Goal: Obtain resource: Download file/media

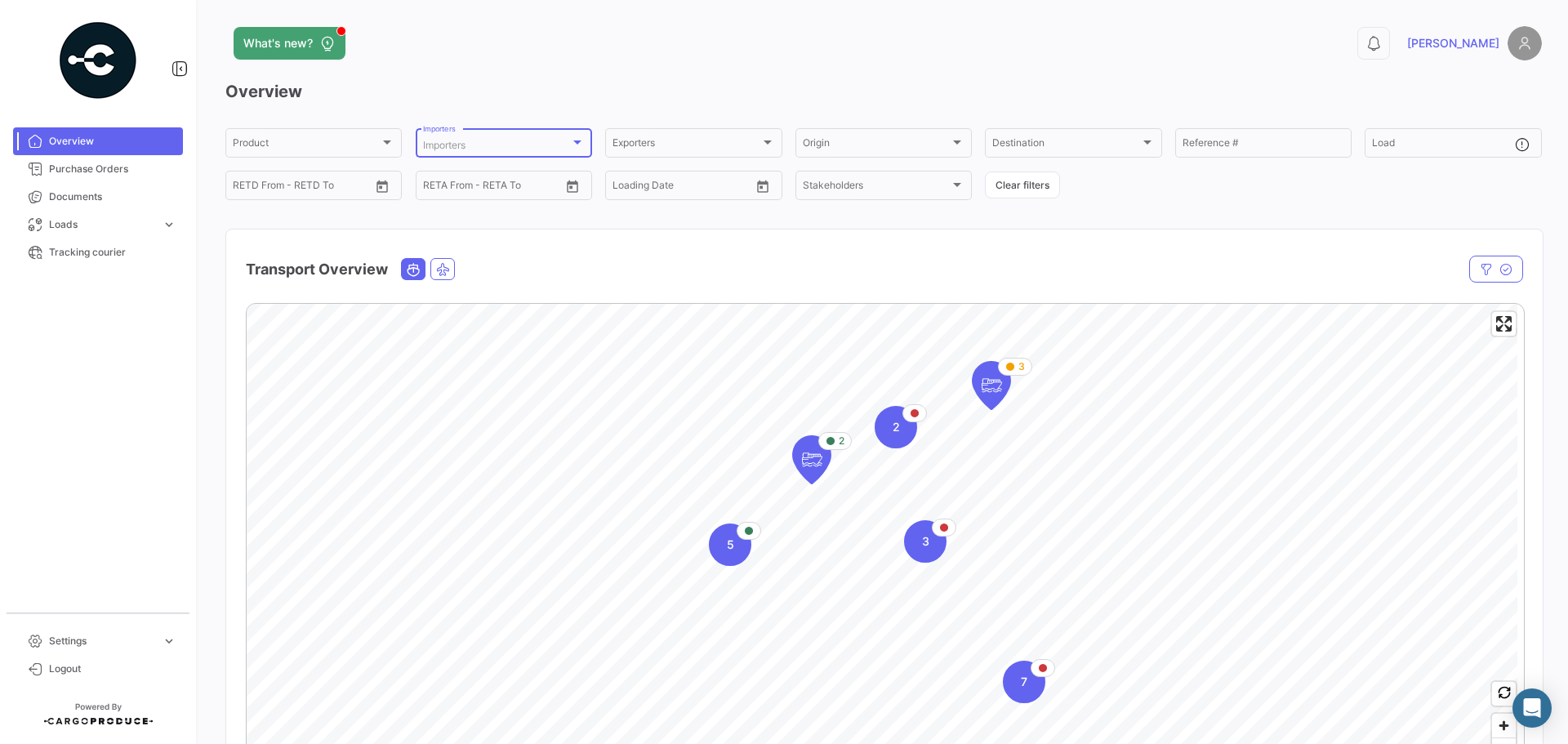
click at [580, 136] on div at bounding box center [577, 142] width 15 height 13
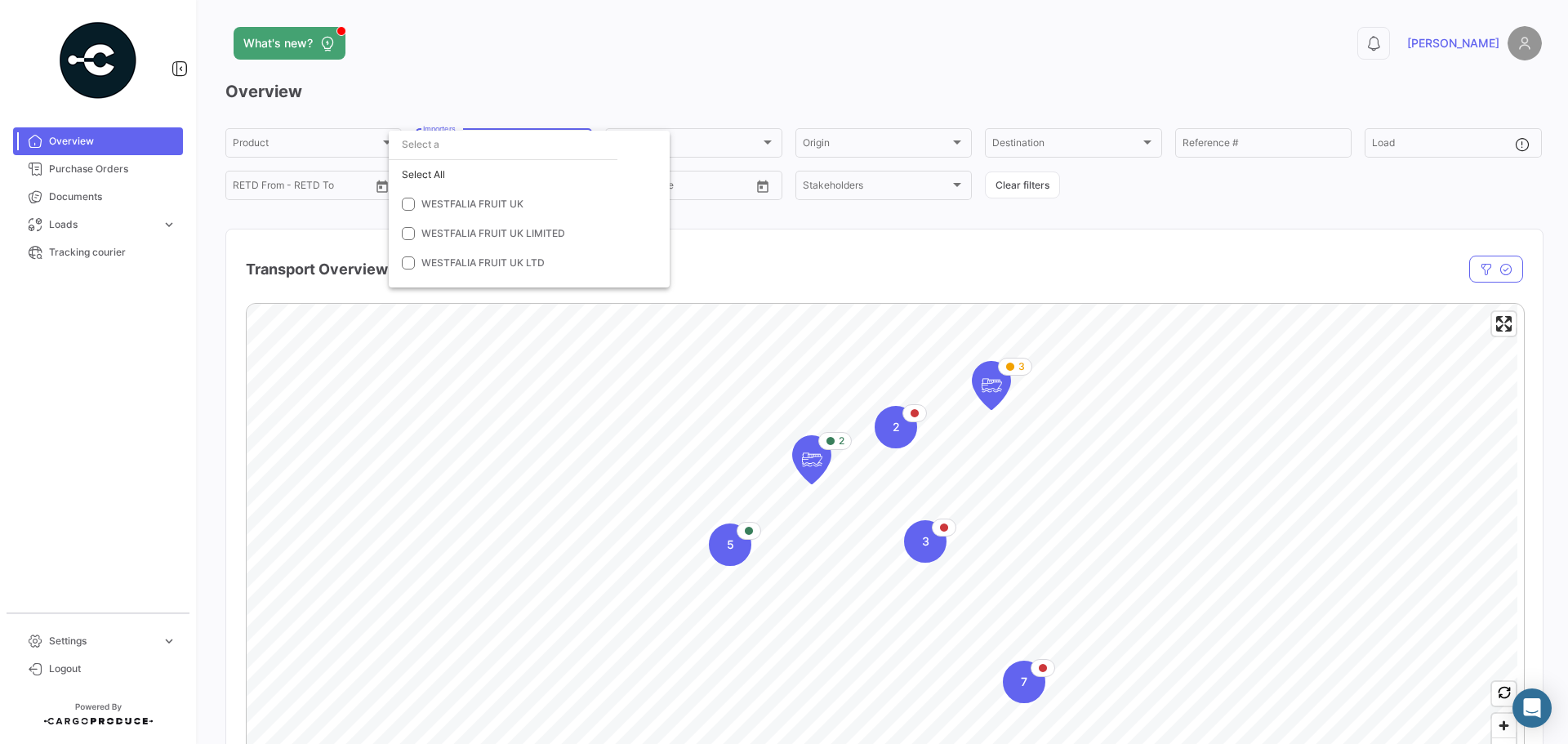
click at [1090, 264] on div at bounding box center [784, 372] width 1568 height 744
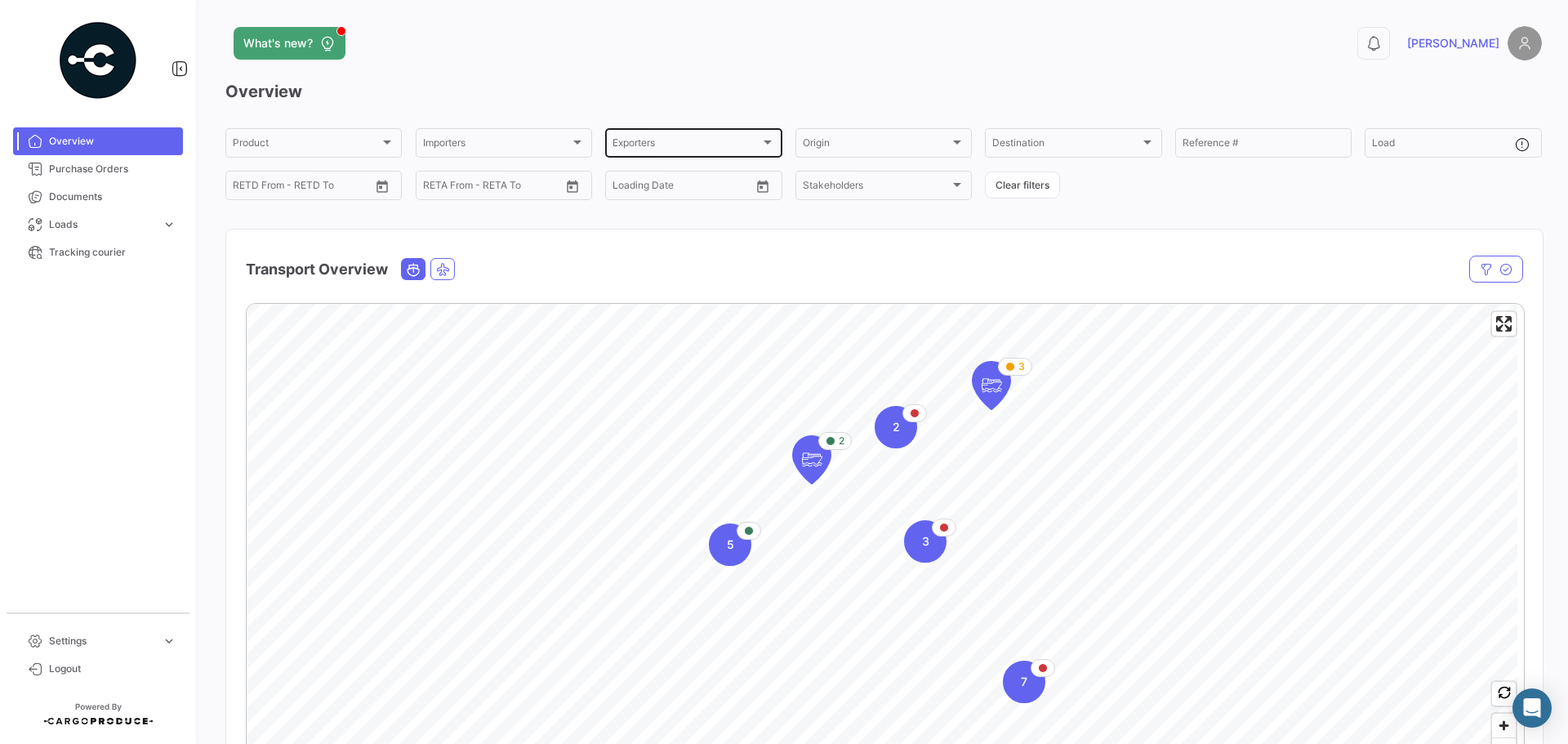
click at [768, 139] on div at bounding box center [768, 142] width 15 height 13
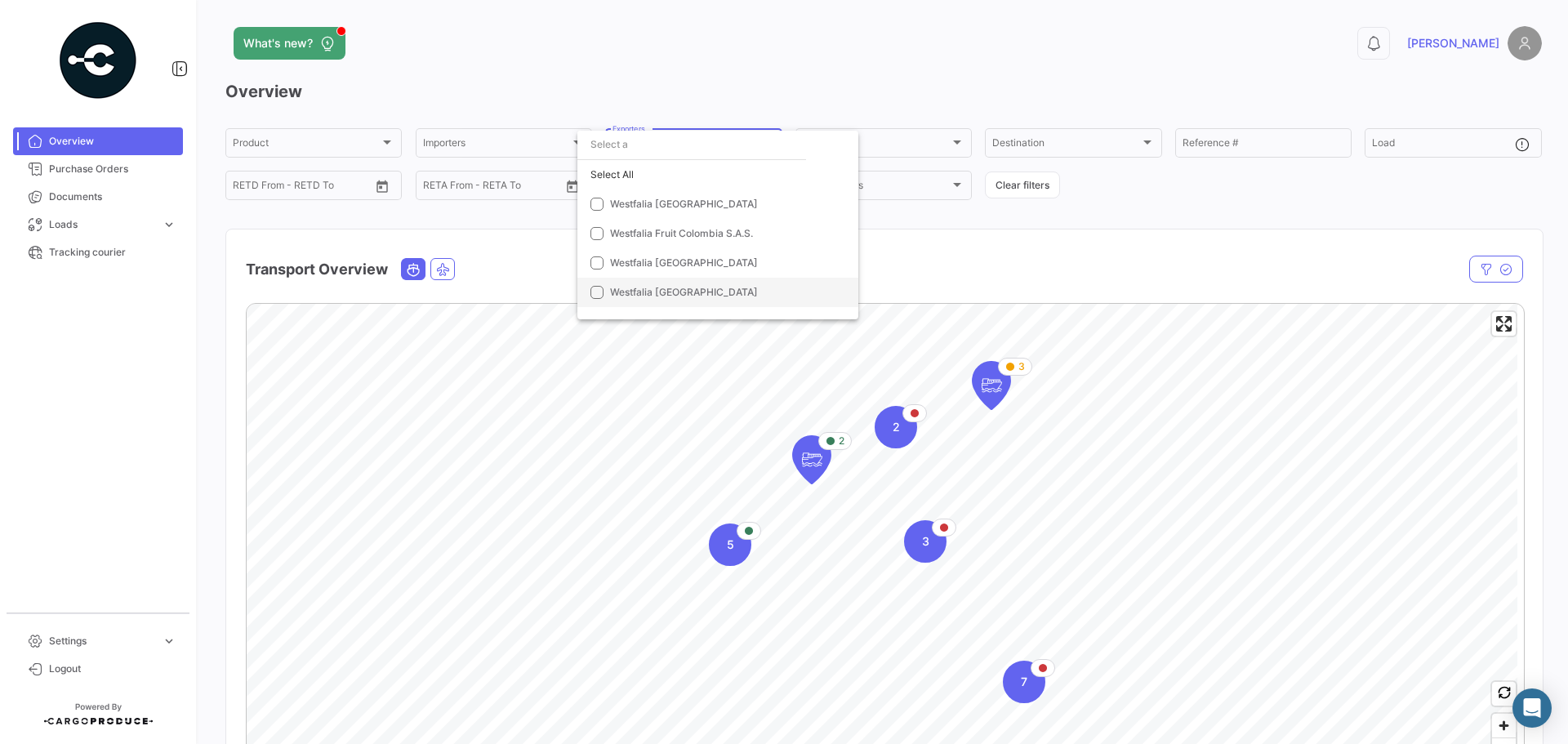
click at [698, 287] on span "Westfalia [GEOGRAPHIC_DATA]" at bounding box center [684, 291] width 148 height 12
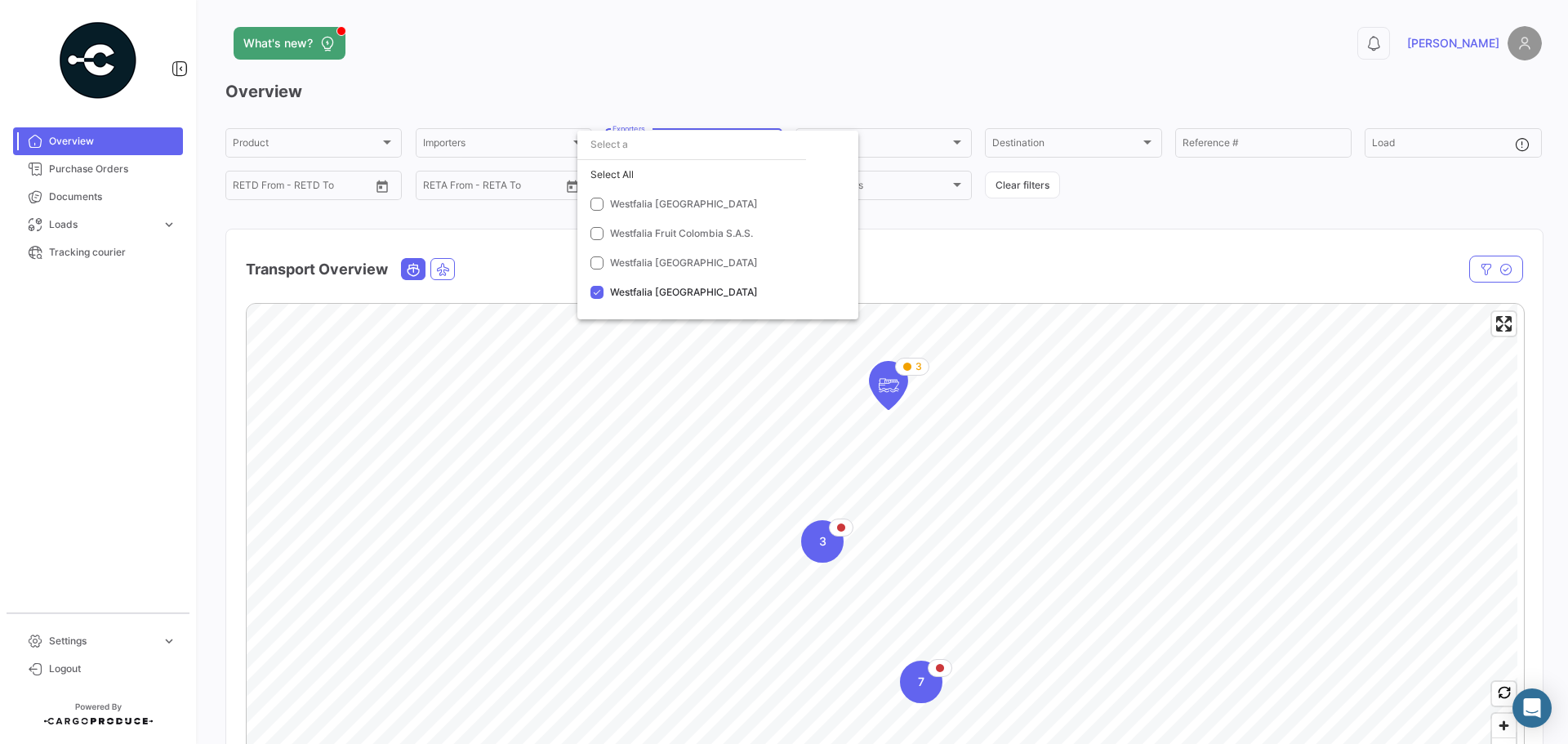
click at [59, 169] on div at bounding box center [784, 372] width 1568 height 744
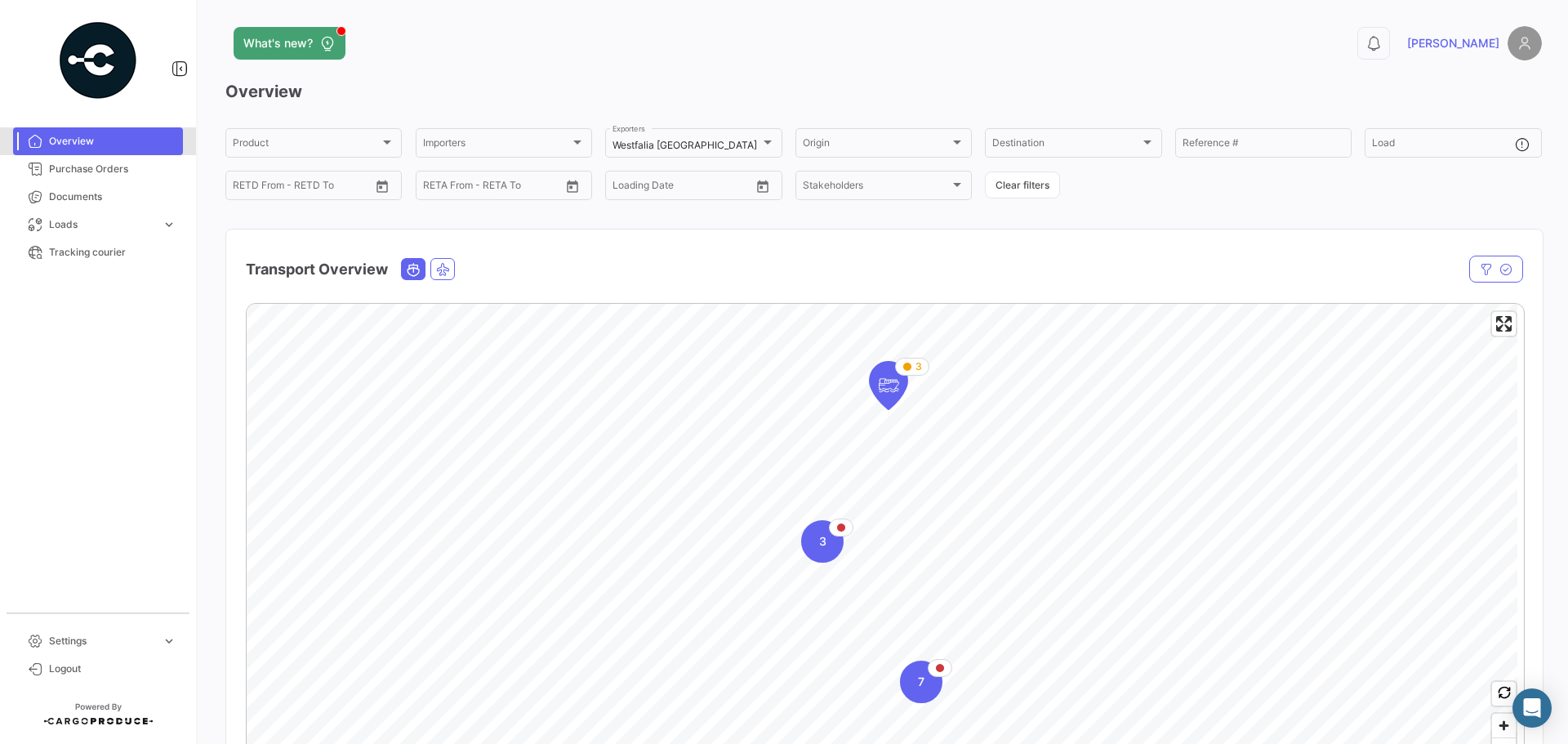
click at [100, 154] on link "Overview" at bounding box center [98, 140] width 170 height 27
click at [98, 161] on link "Purchase Orders" at bounding box center [98, 169] width 170 height 27
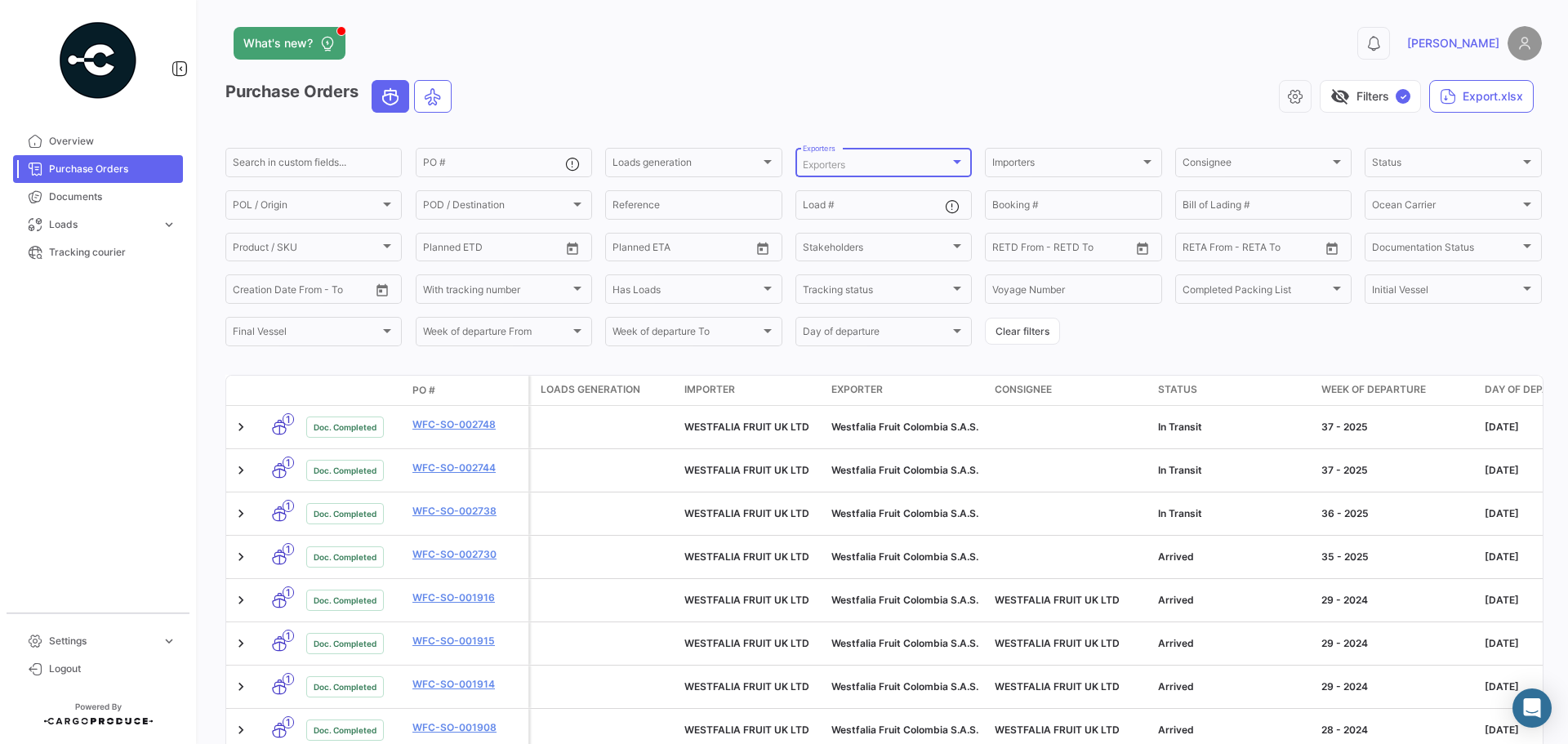
click at [958, 161] on div at bounding box center [957, 162] width 15 height 13
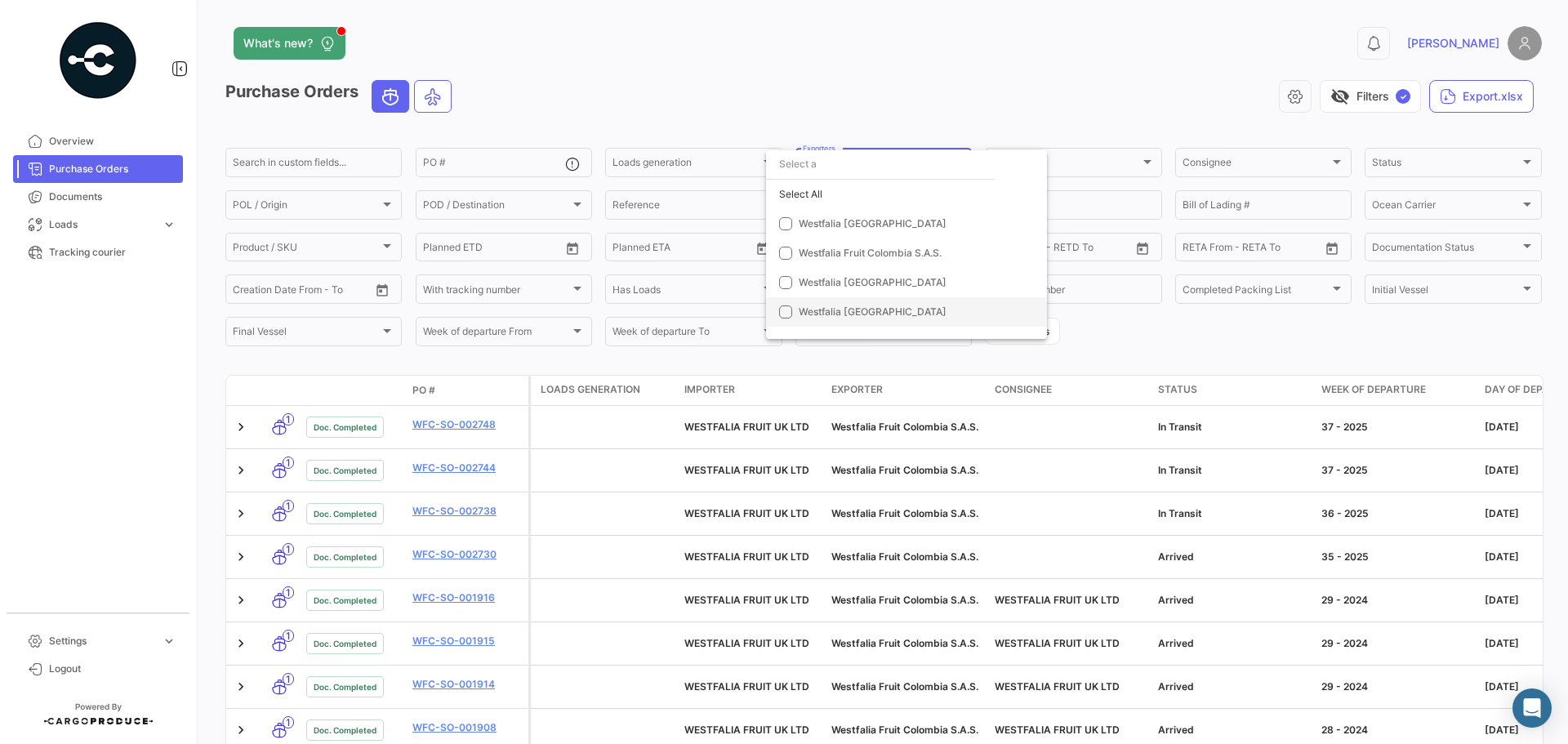
click at [874, 309] on span "Westfalia [GEOGRAPHIC_DATA]" at bounding box center [872, 311] width 148 height 12
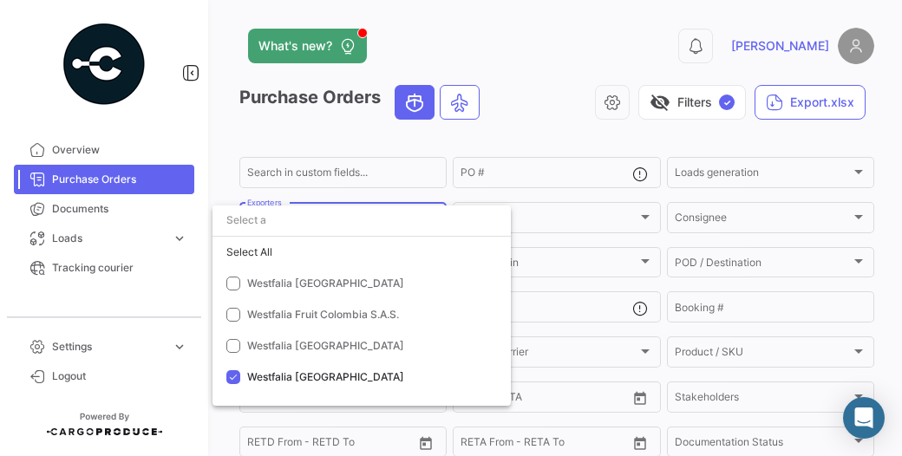
click at [513, 127] on div at bounding box center [451, 228] width 902 height 456
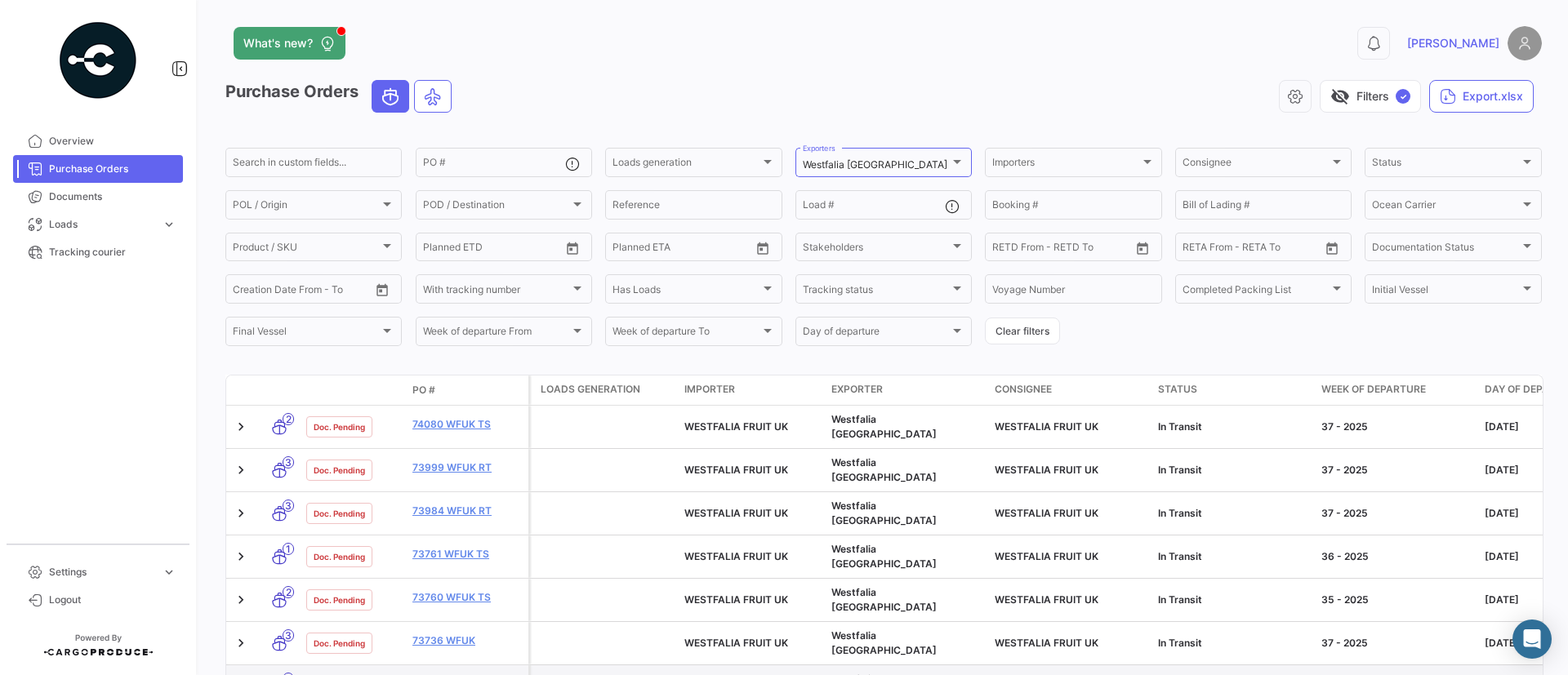
click at [483, 677] on link "73680 WFUK RT SS" at bounding box center [467, 684] width 109 height 15
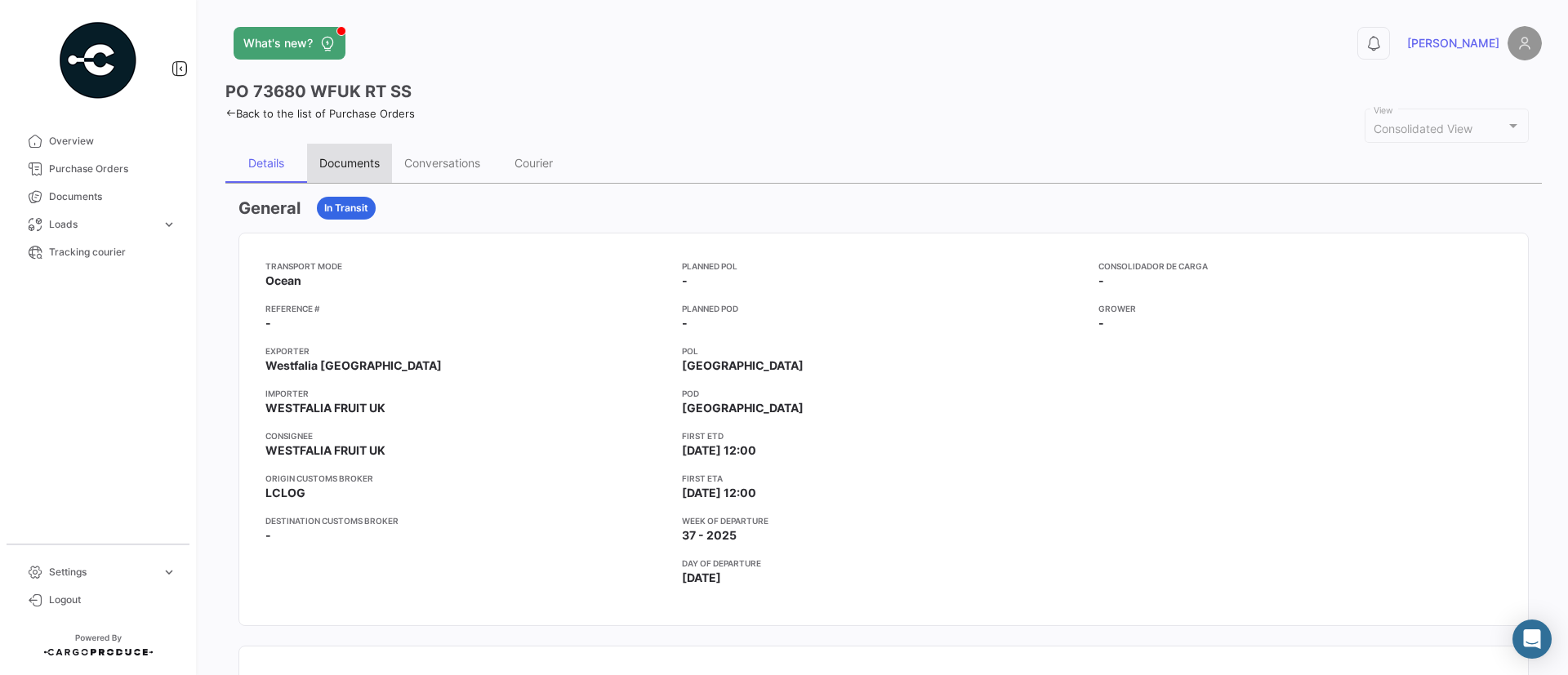
drag, startPoint x: 359, startPoint y: 160, endPoint x: 462, endPoint y: 151, distance: 103.4
click at [359, 161] on div "Documents" at bounding box center [349, 163] width 60 height 14
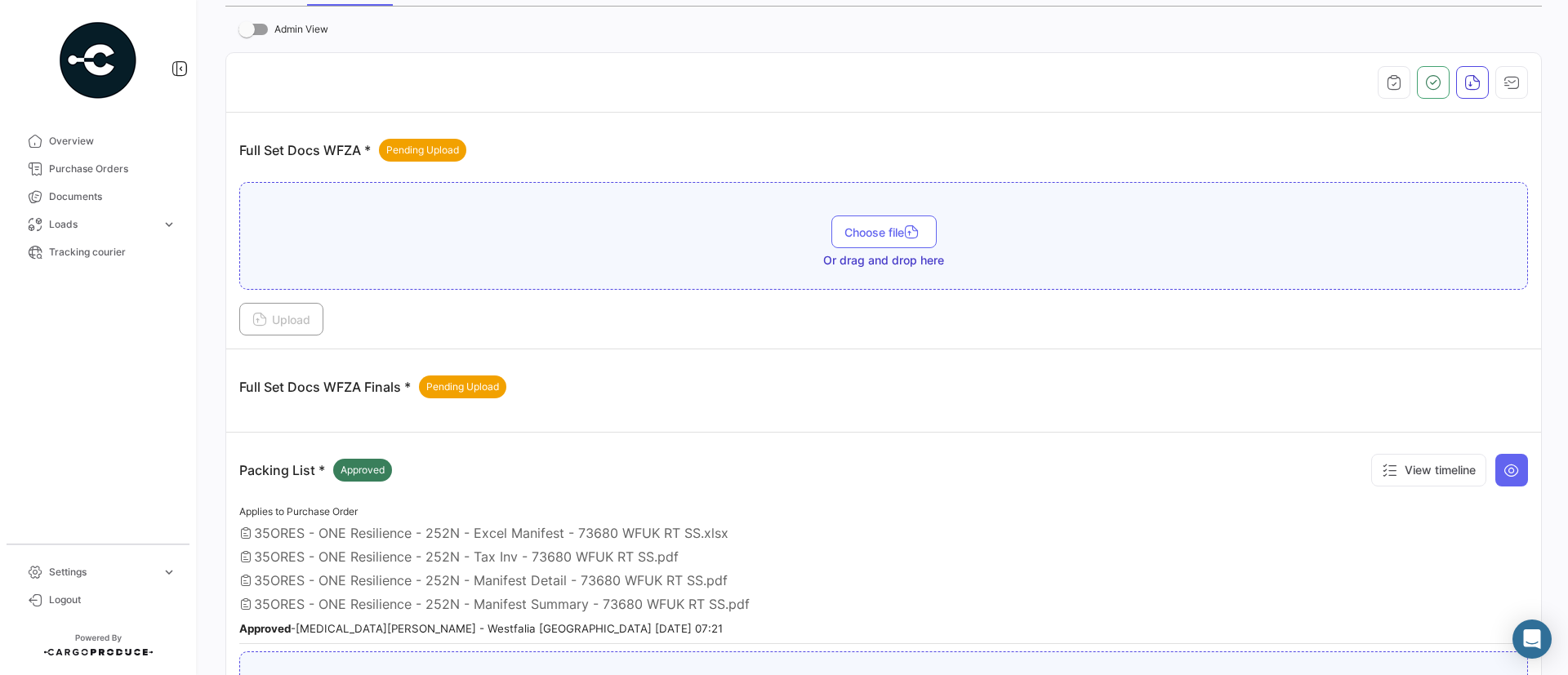
scroll to position [169, 0]
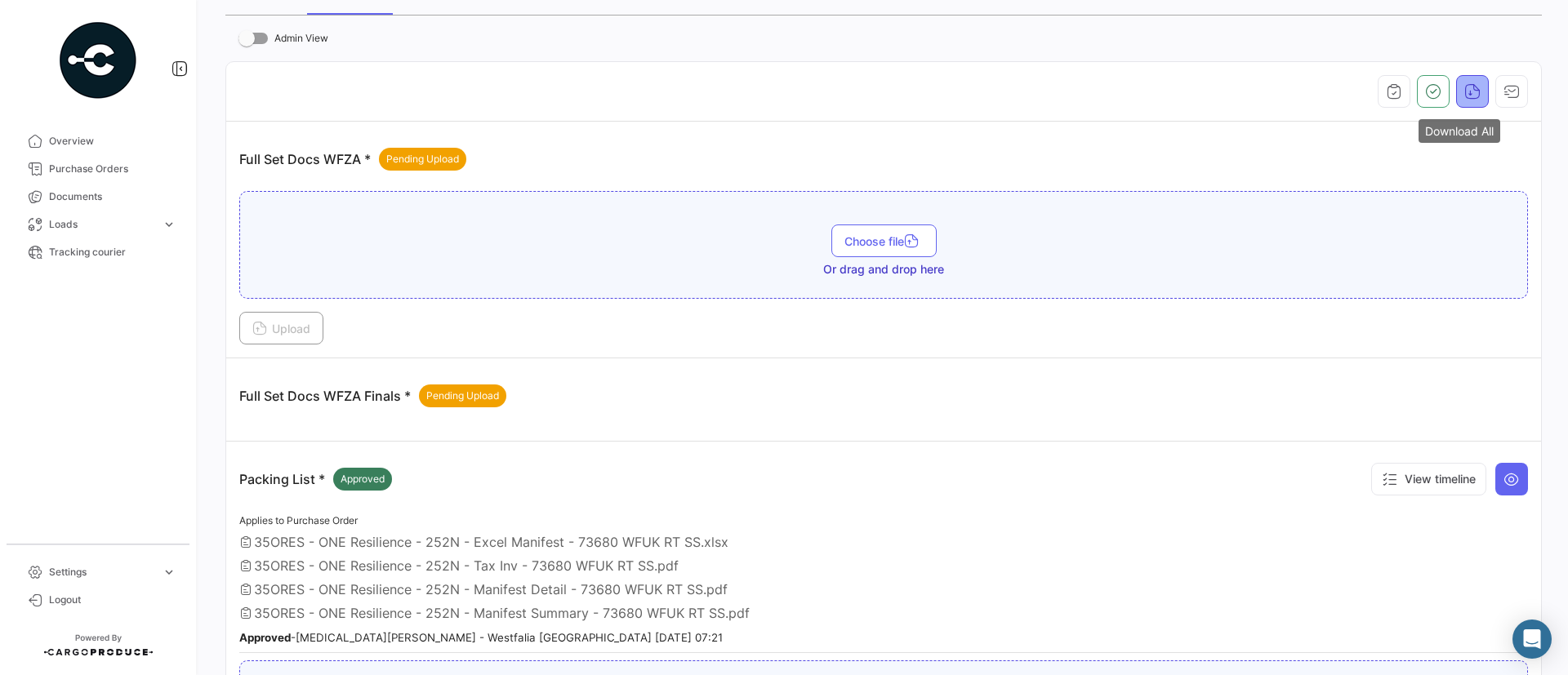
click at [1463, 90] on icon "button" at bounding box center [1471, 90] width 16 height 16
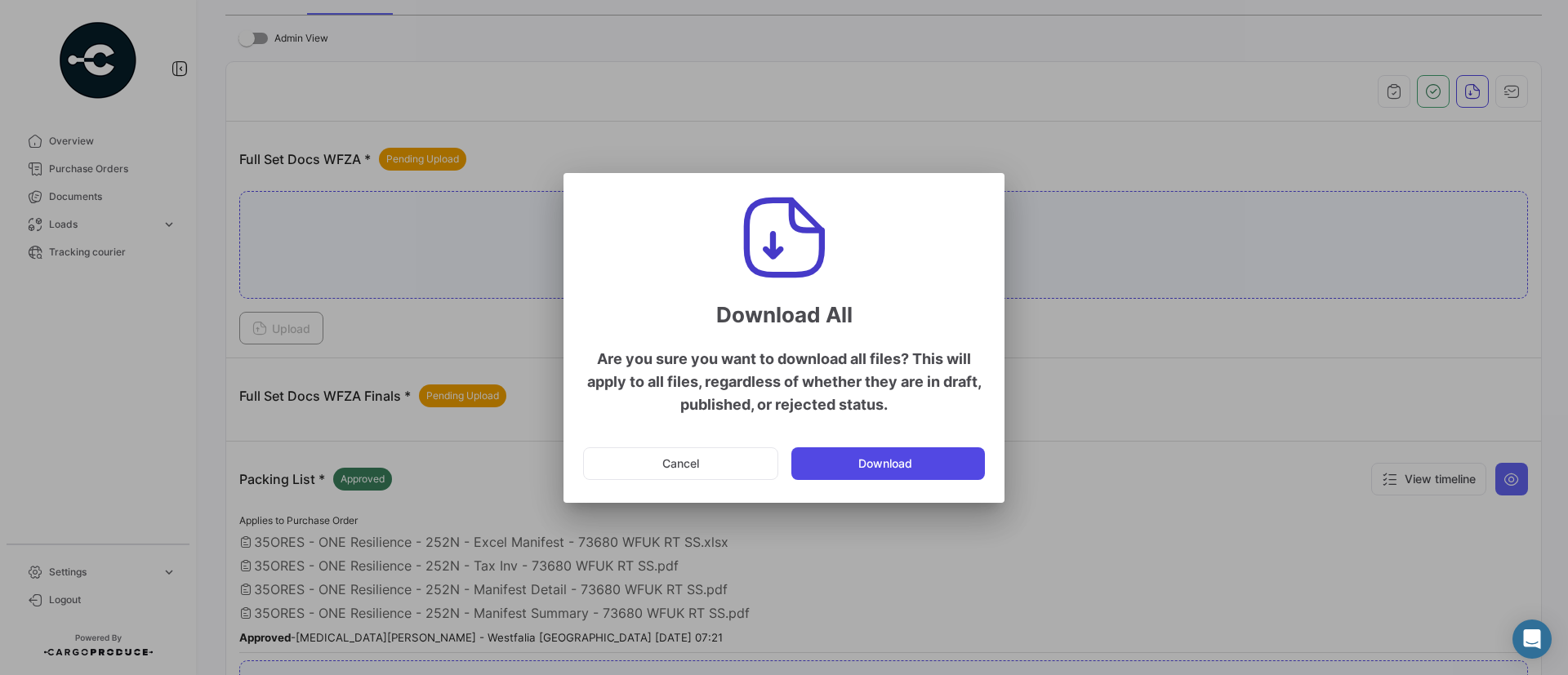
click at [863, 461] on button "Download" at bounding box center [887, 463] width 193 height 33
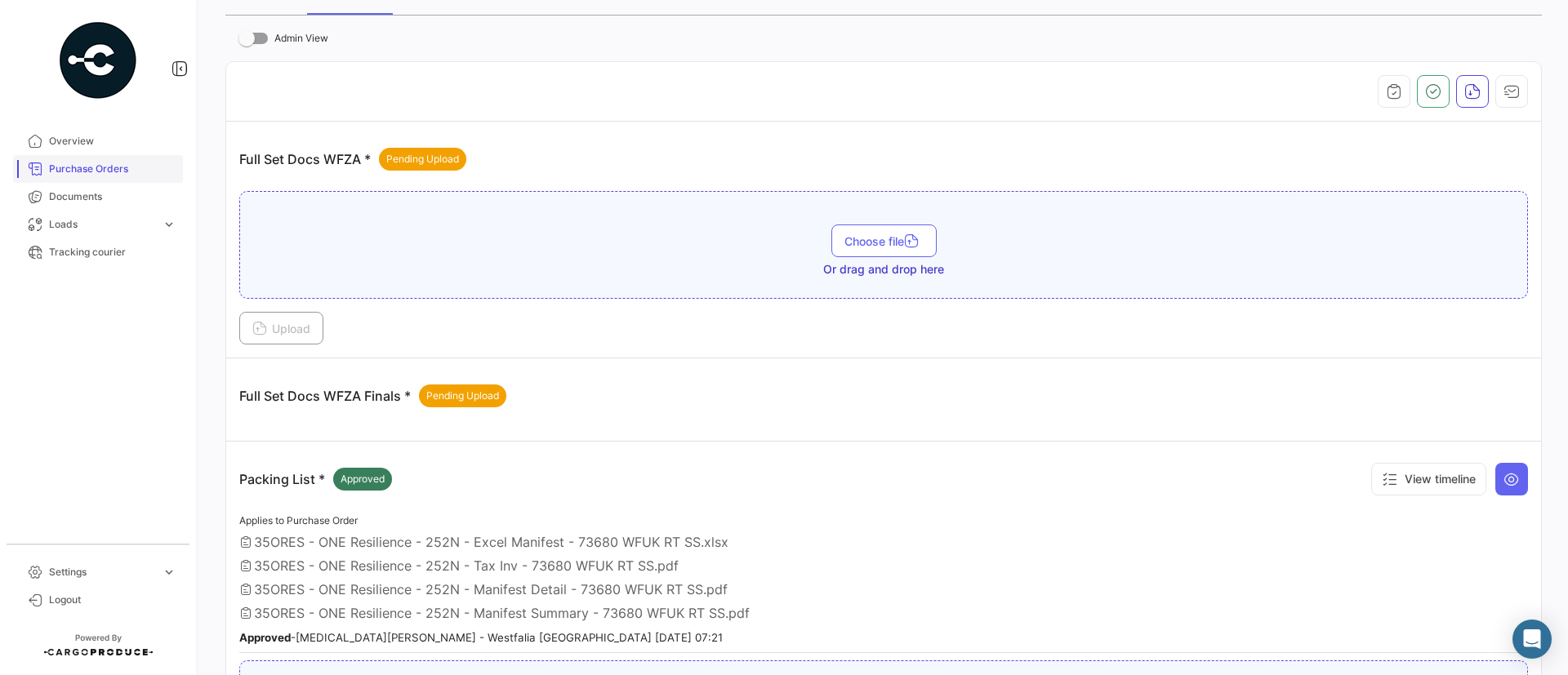
click at [125, 167] on span "Purchase Orders" at bounding box center [112, 169] width 127 height 15
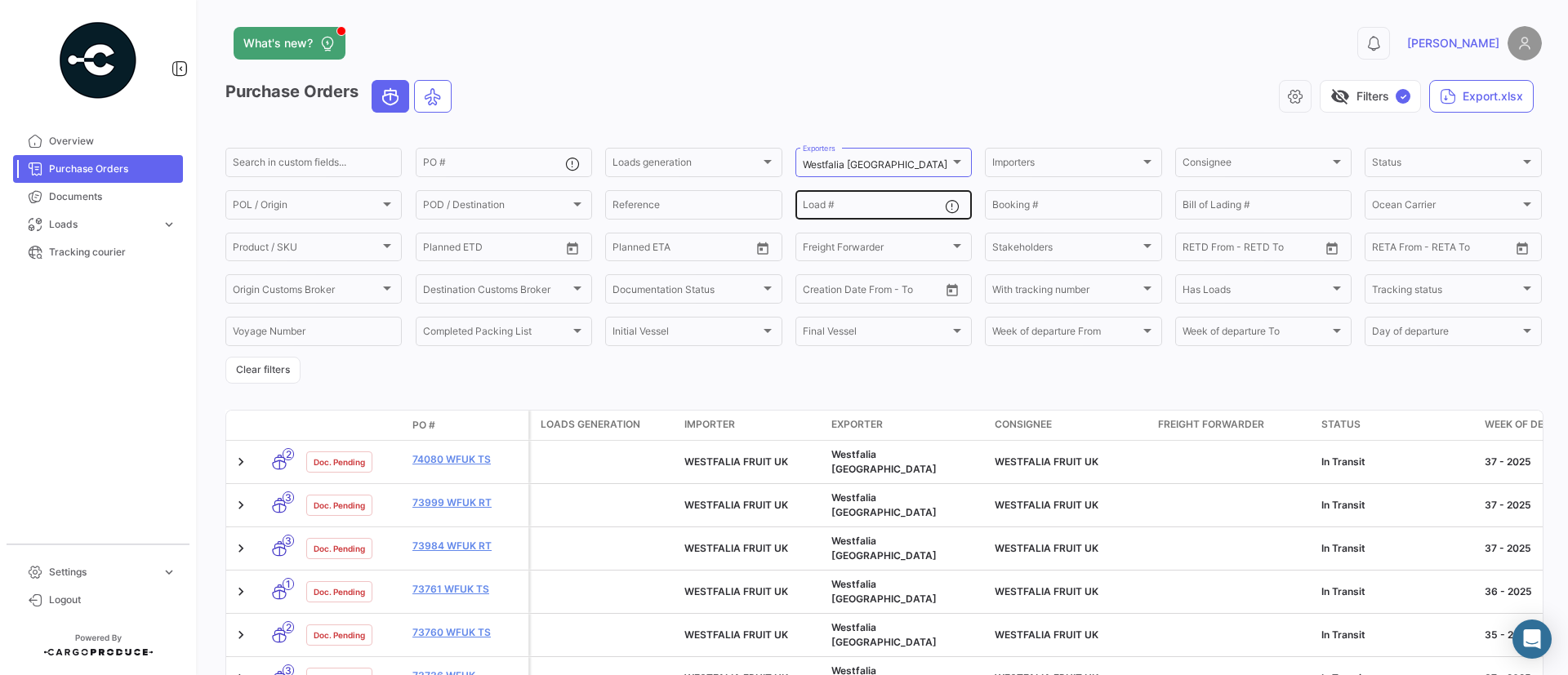
click at [866, 193] on div "Load #" at bounding box center [873, 203] width 142 height 32
paste input "MEDU9716895"
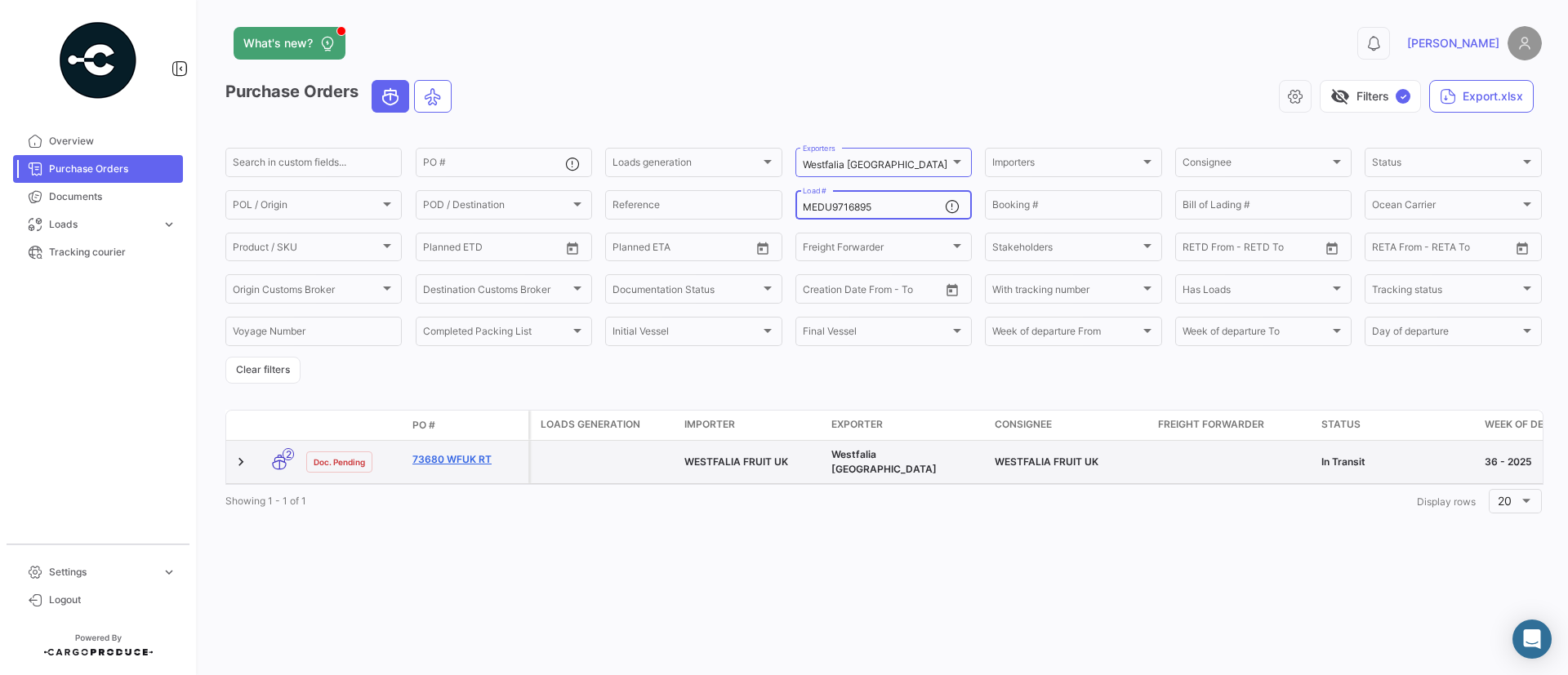
type input "MEDU9716895"
click at [445, 452] on link "73680 WFUK RT" at bounding box center [467, 459] width 109 height 15
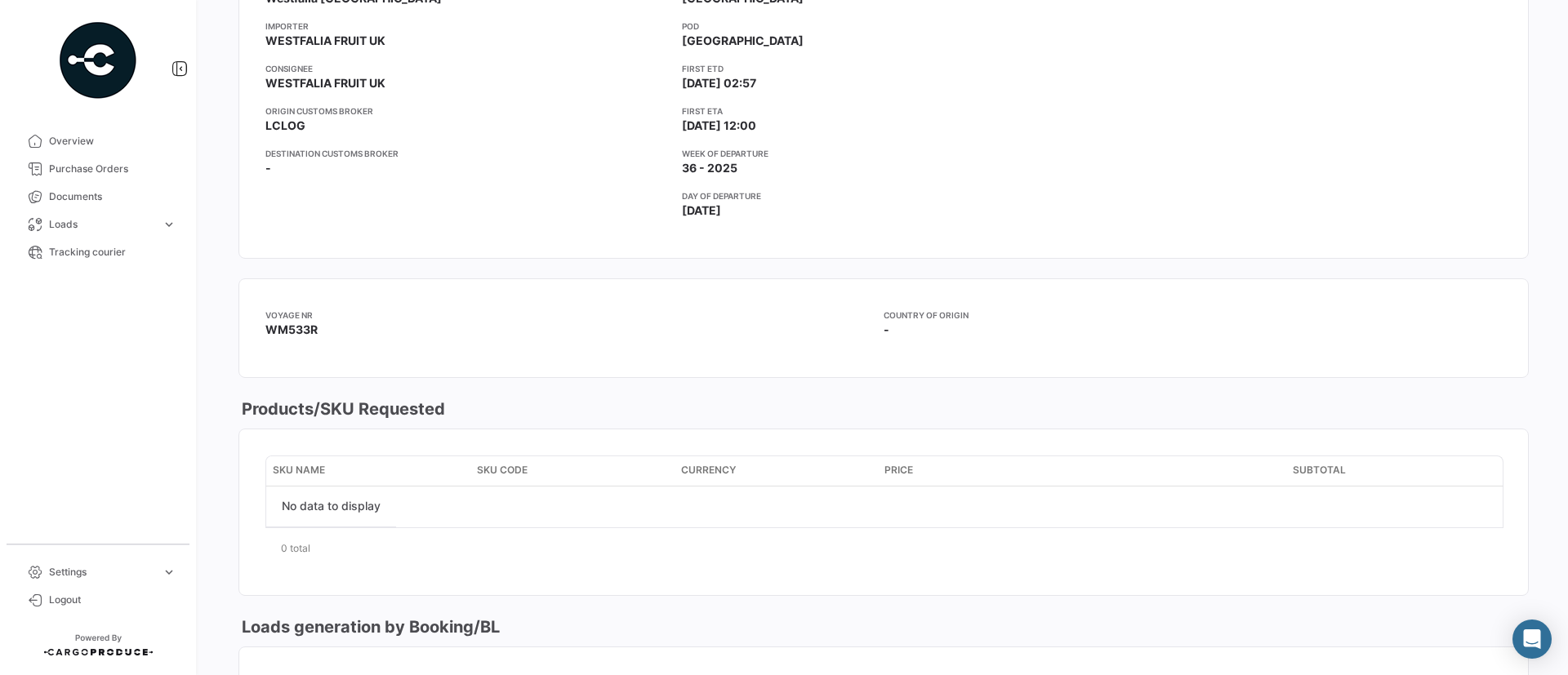
scroll to position [857, 0]
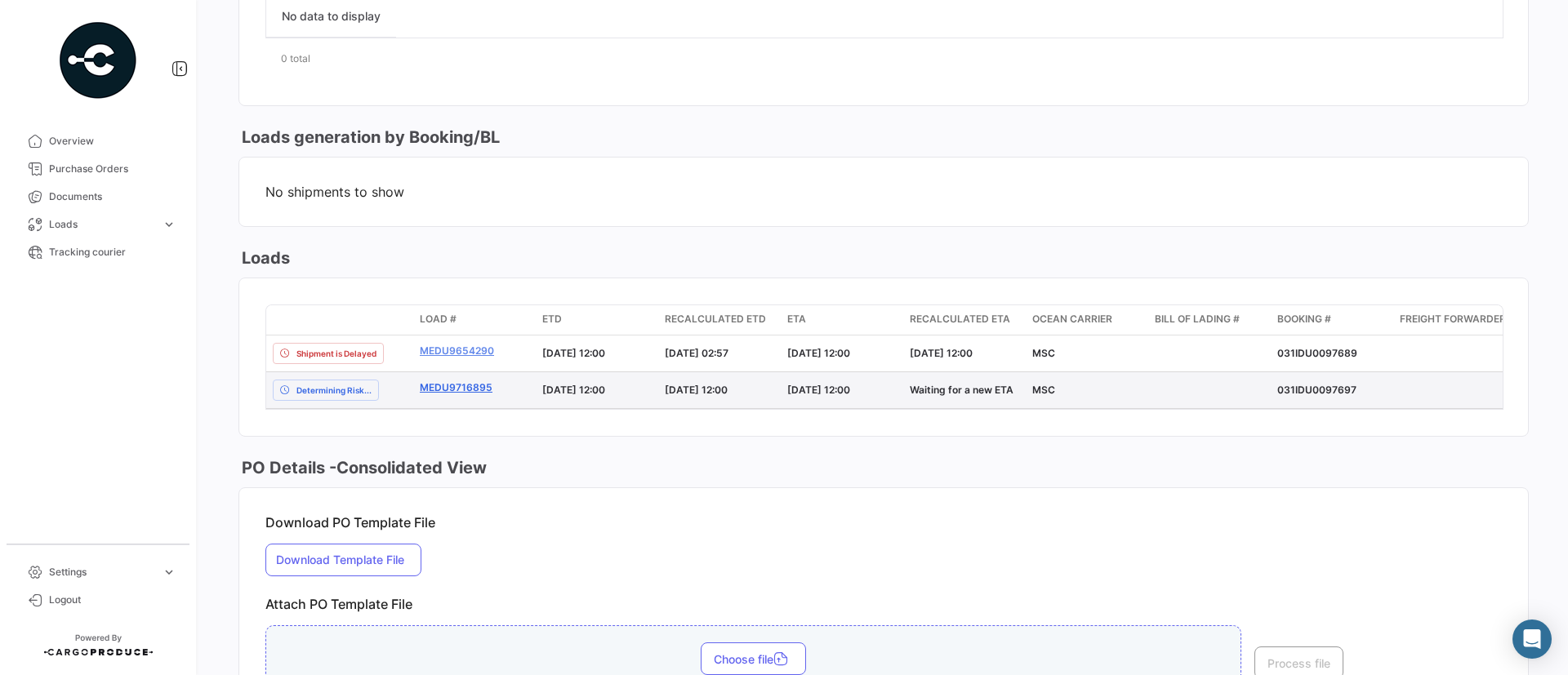
click at [453, 386] on link "MEDU9716895" at bounding box center [475, 388] width 109 height 15
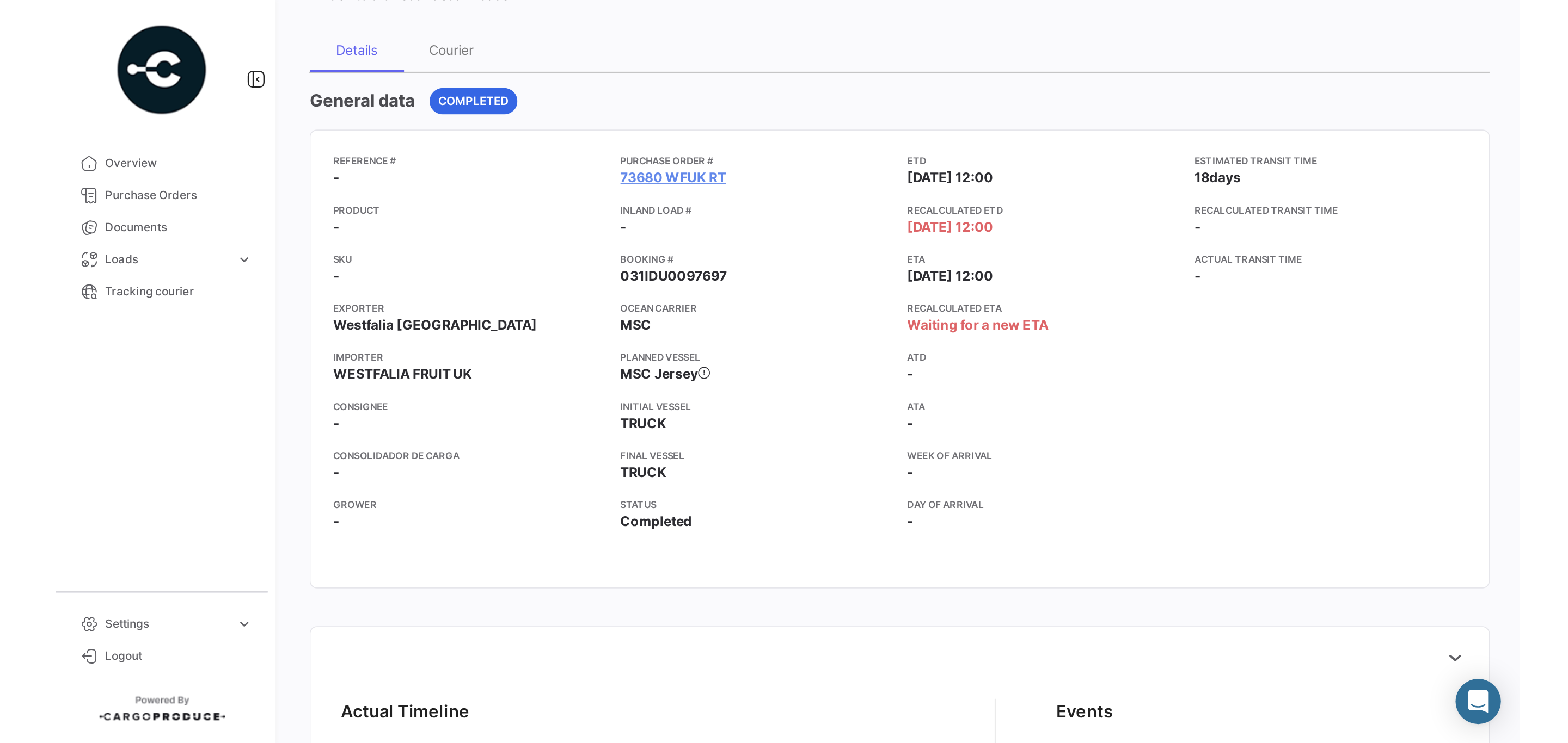
scroll to position [82, 0]
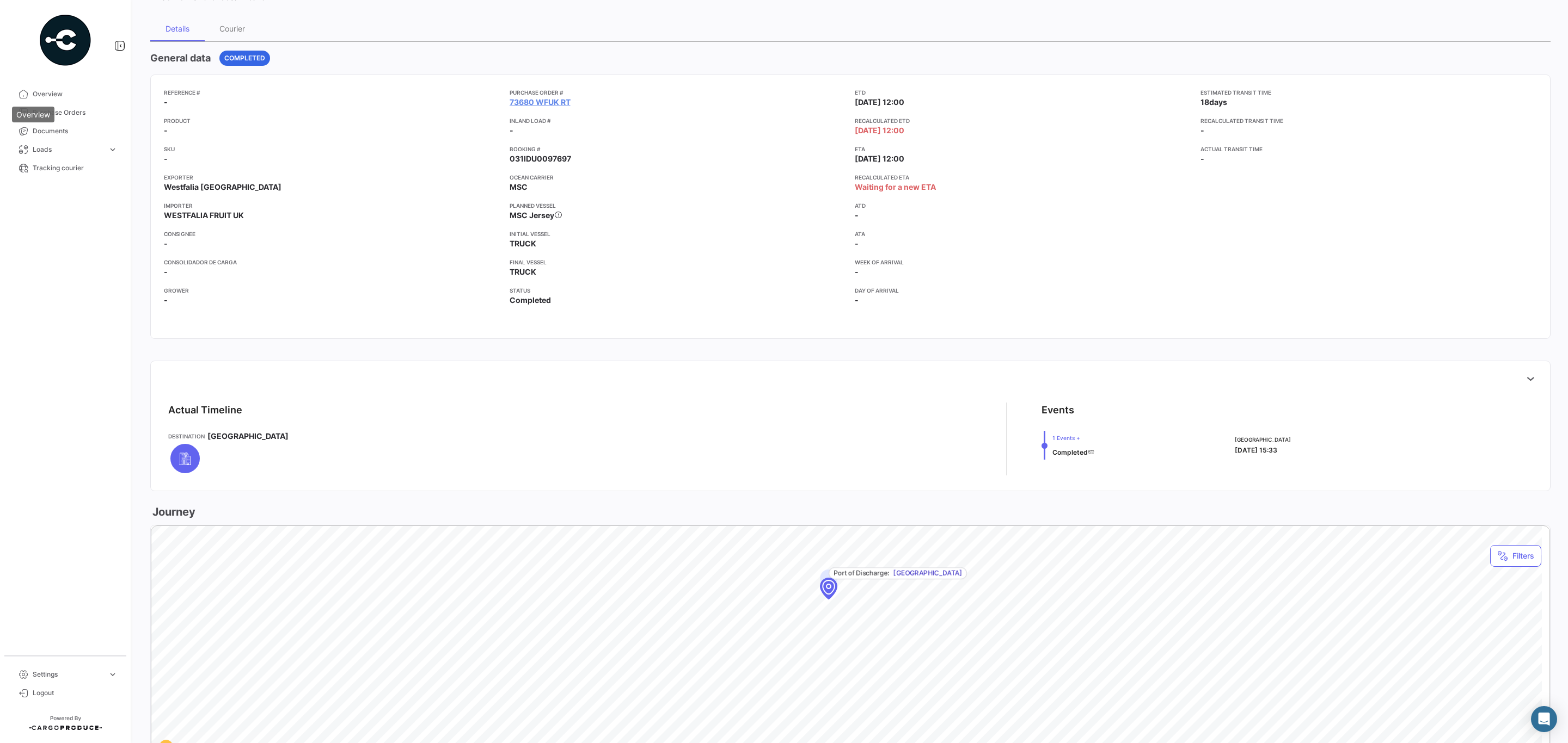
click at [51, 109] on div "Overview" at bounding box center [33, 114] width 43 height 16
click at [58, 112] on mat-tooltip-component "Overview" at bounding box center [33, 114] width 58 height 31
click at [78, 110] on span "Purchase Orders" at bounding box center [75, 113] width 85 height 10
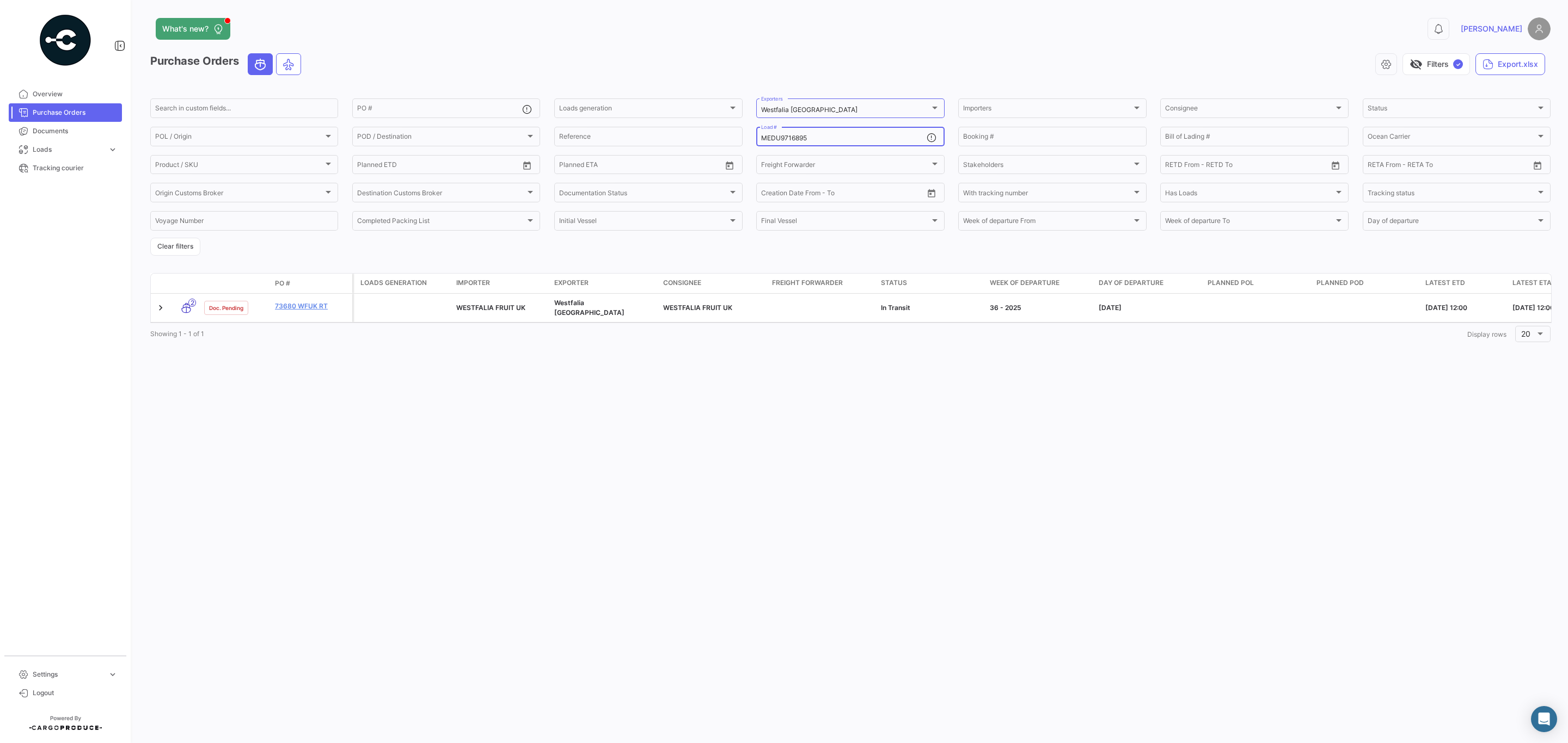
drag, startPoint x: 857, startPoint y: 134, endPoint x: 730, endPoint y: 152, distance: 128.3
click at [730, 152] on form "Search in custom fields... PO # Loads generation Loads generation Westfalia [GE…" at bounding box center [850, 176] width 1400 height 159
paste input "MAU1316277"
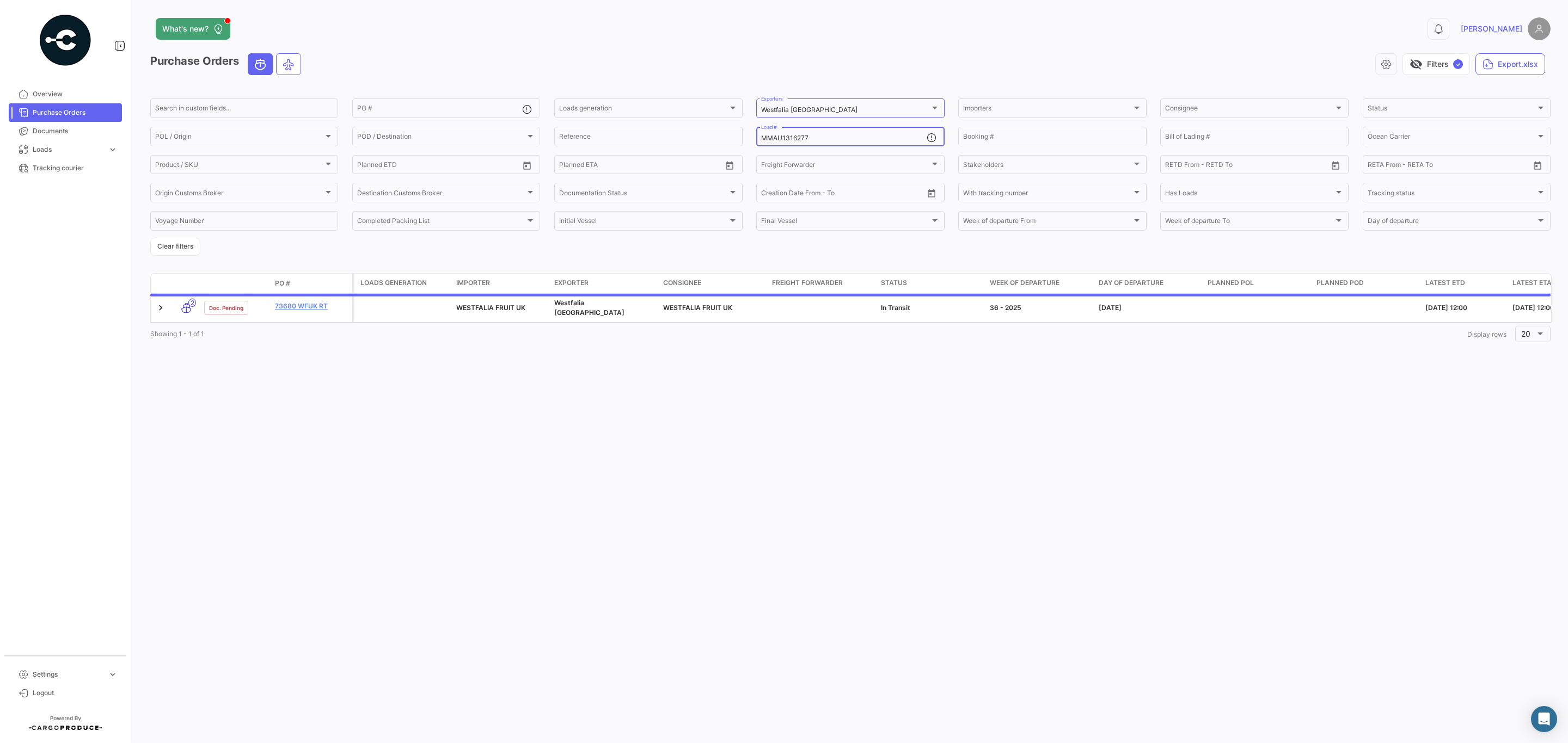
type input "MMAU1316277"
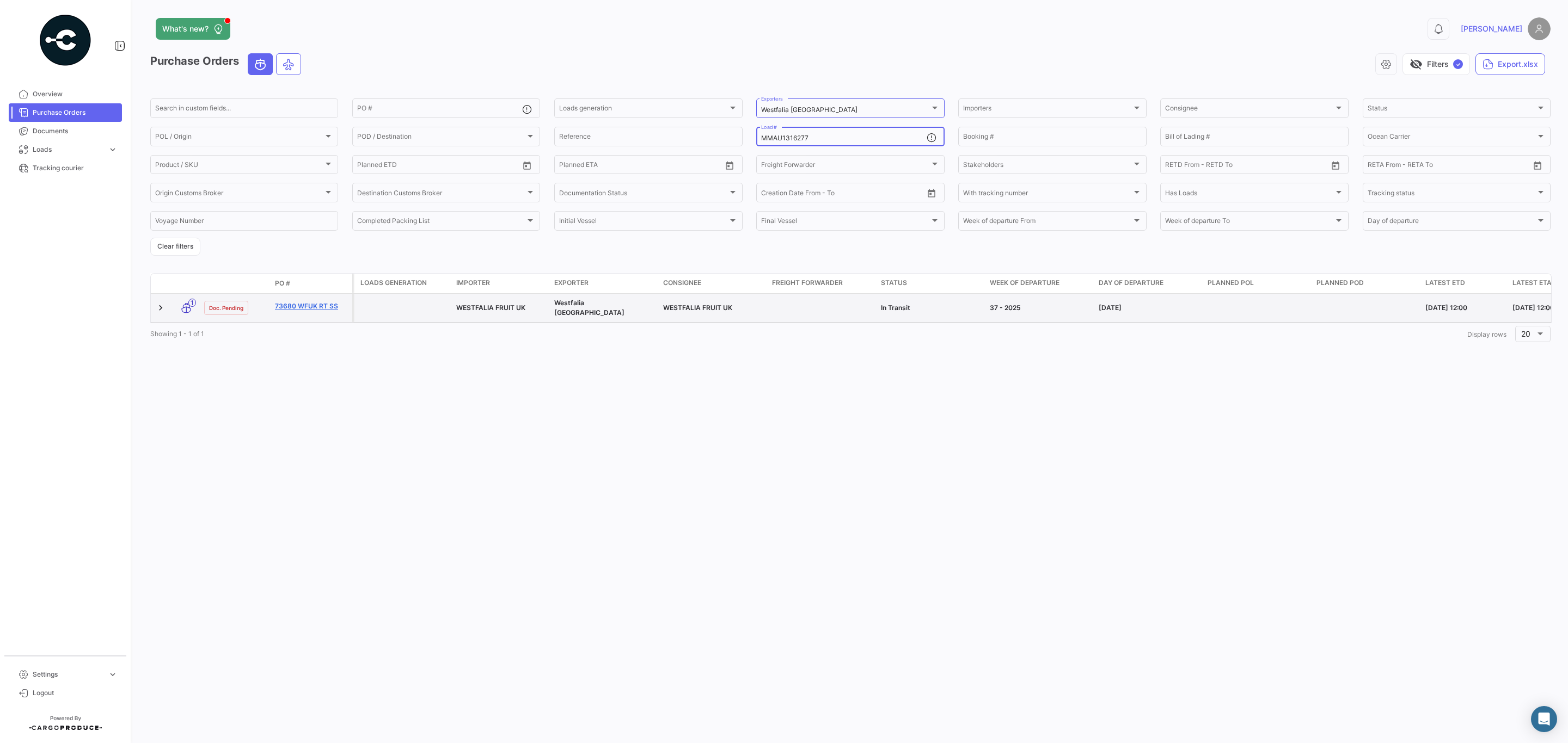
click at [302, 306] on link "73680 WFUK RT SS" at bounding box center [311, 306] width 73 height 10
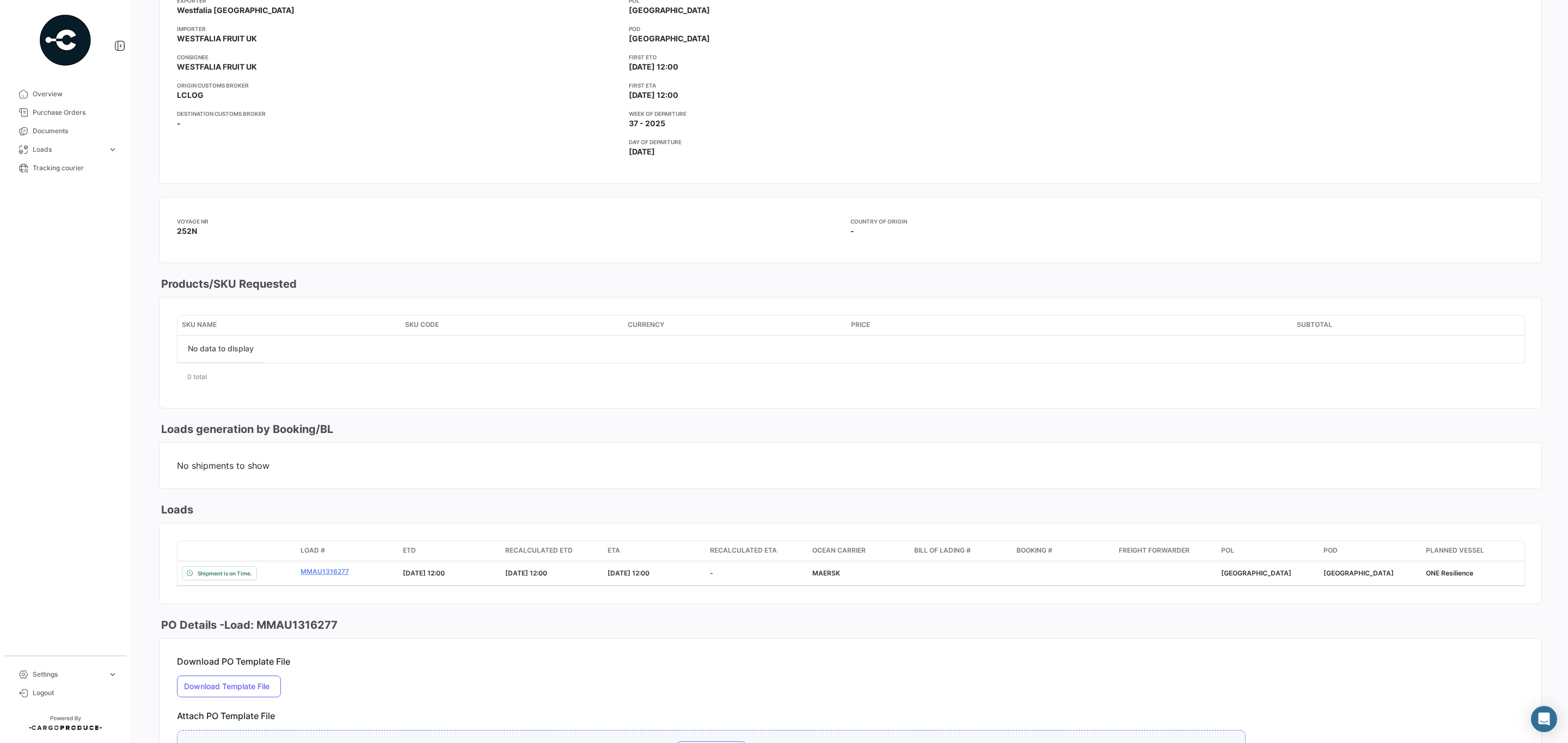
scroll to position [245, 0]
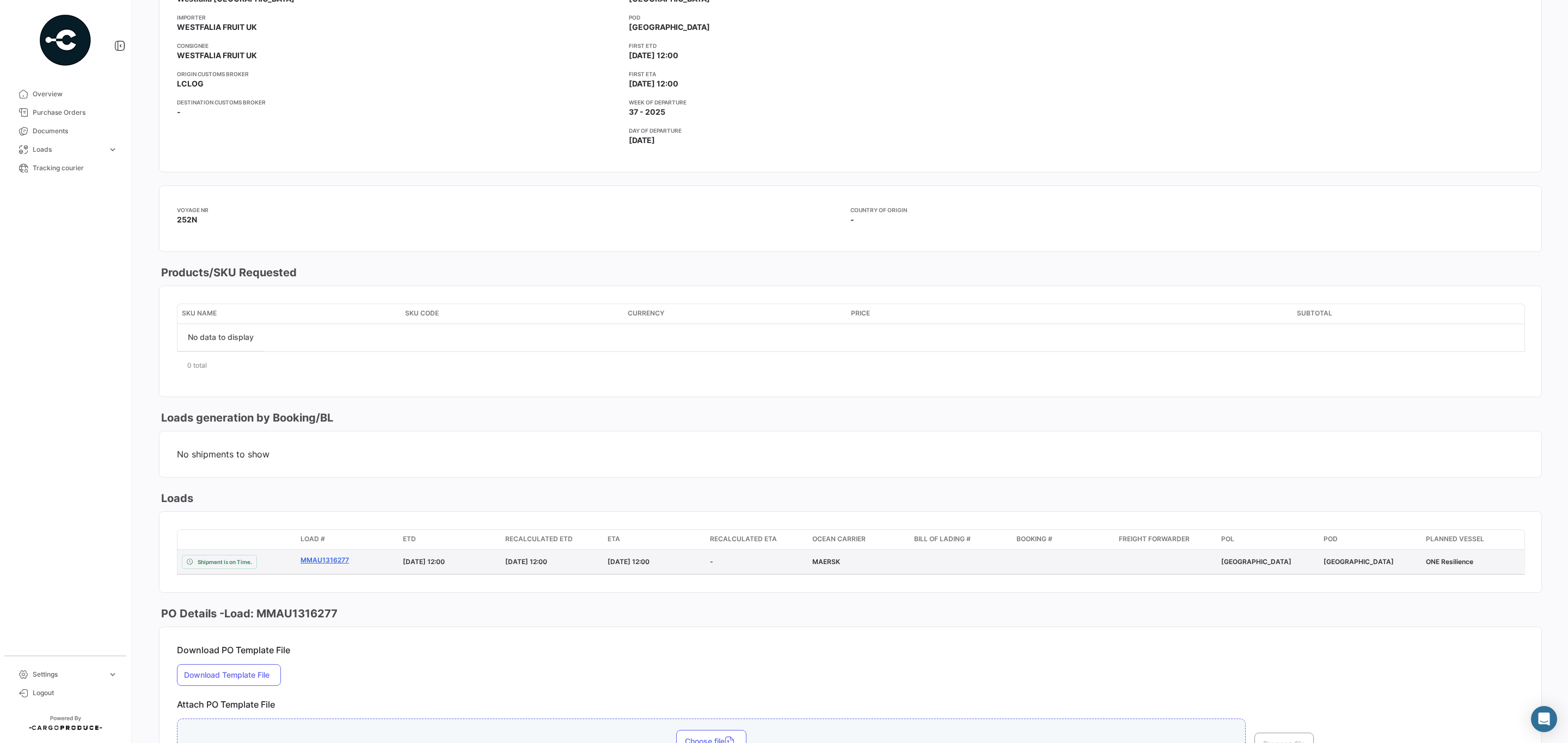
click at [342, 495] on link "MMAU1316277" at bounding box center [347, 560] width 94 height 10
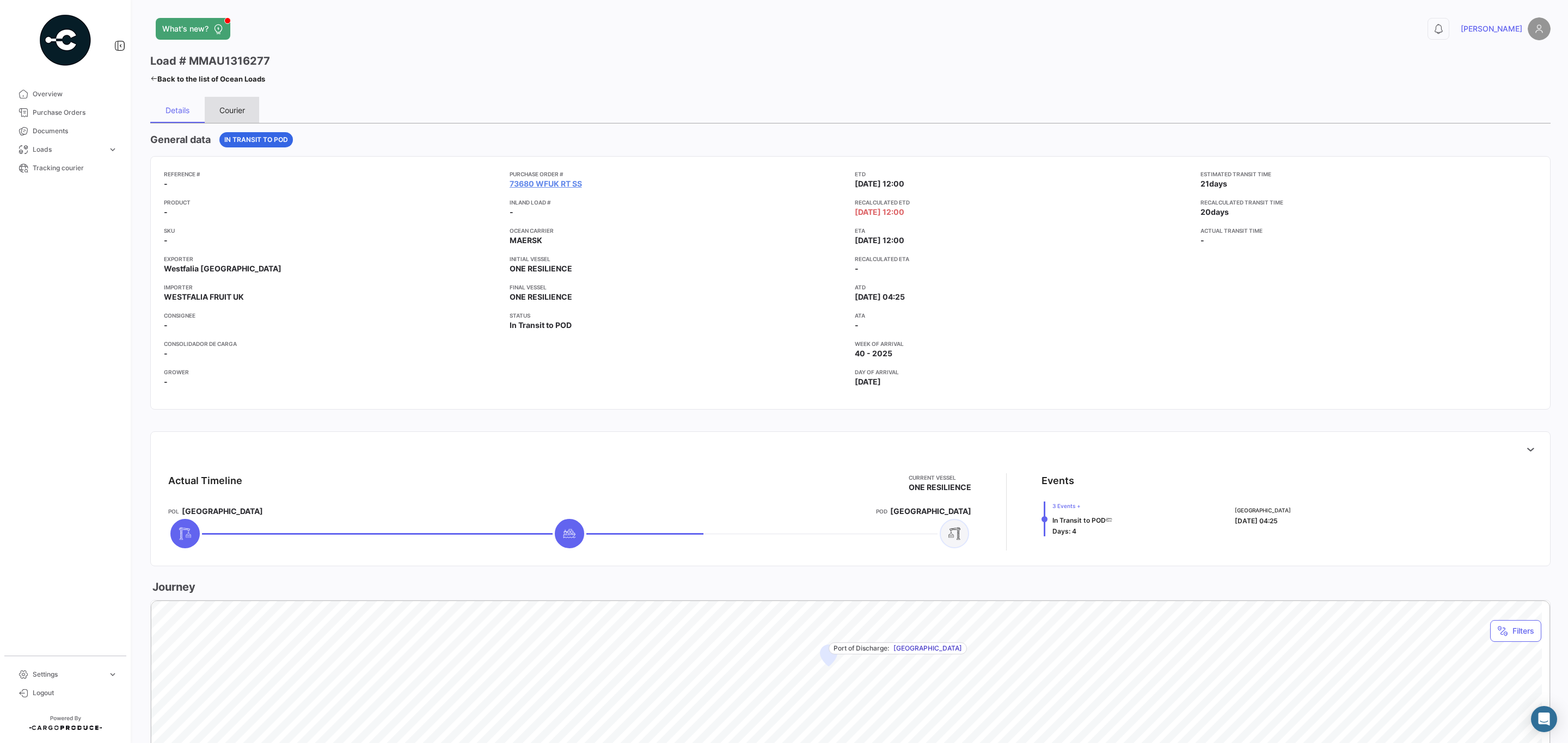
click at [231, 112] on div "Courier" at bounding box center [232, 110] width 26 height 9
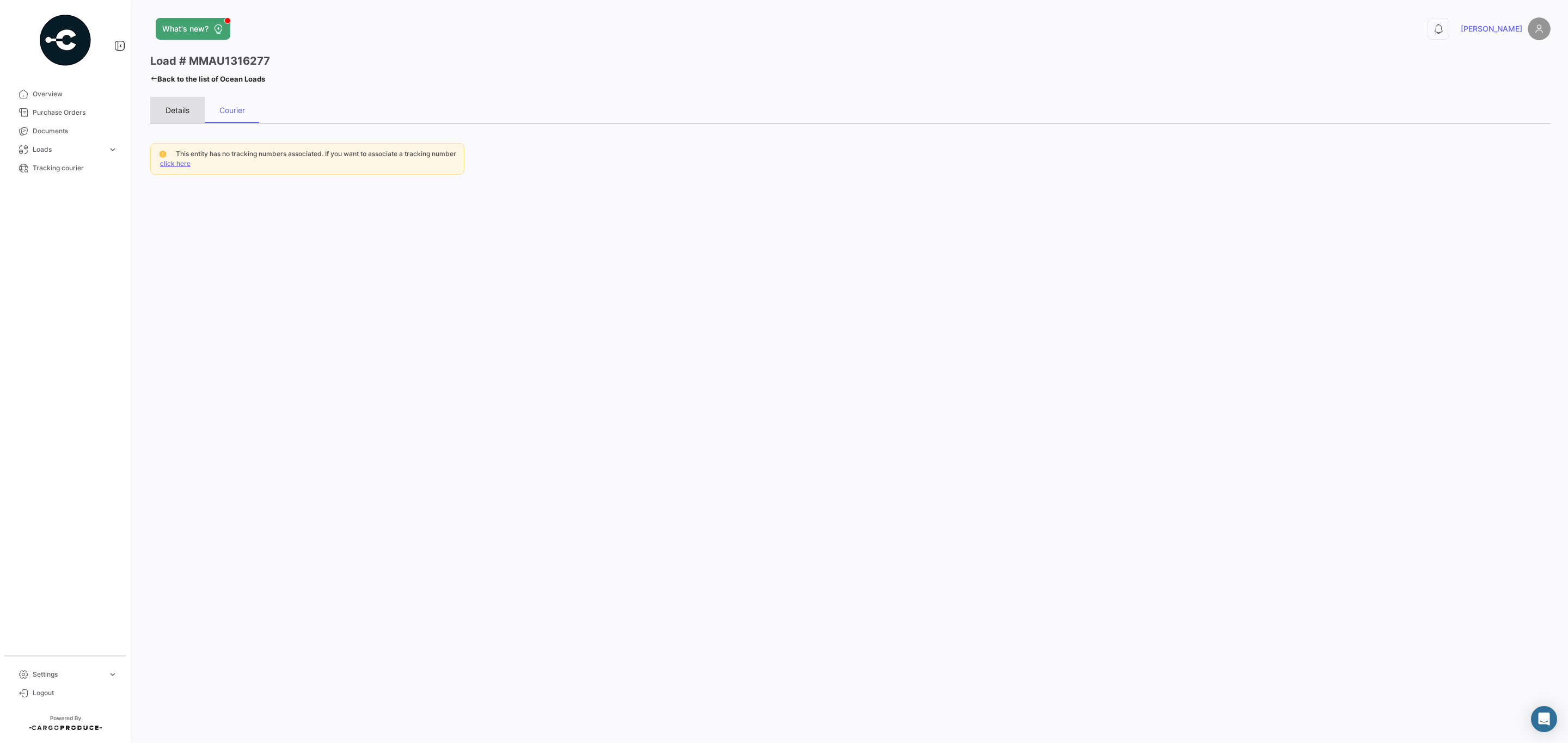
click at [168, 105] on div "Details" at bounding box center [178, 110] width 24 height 9
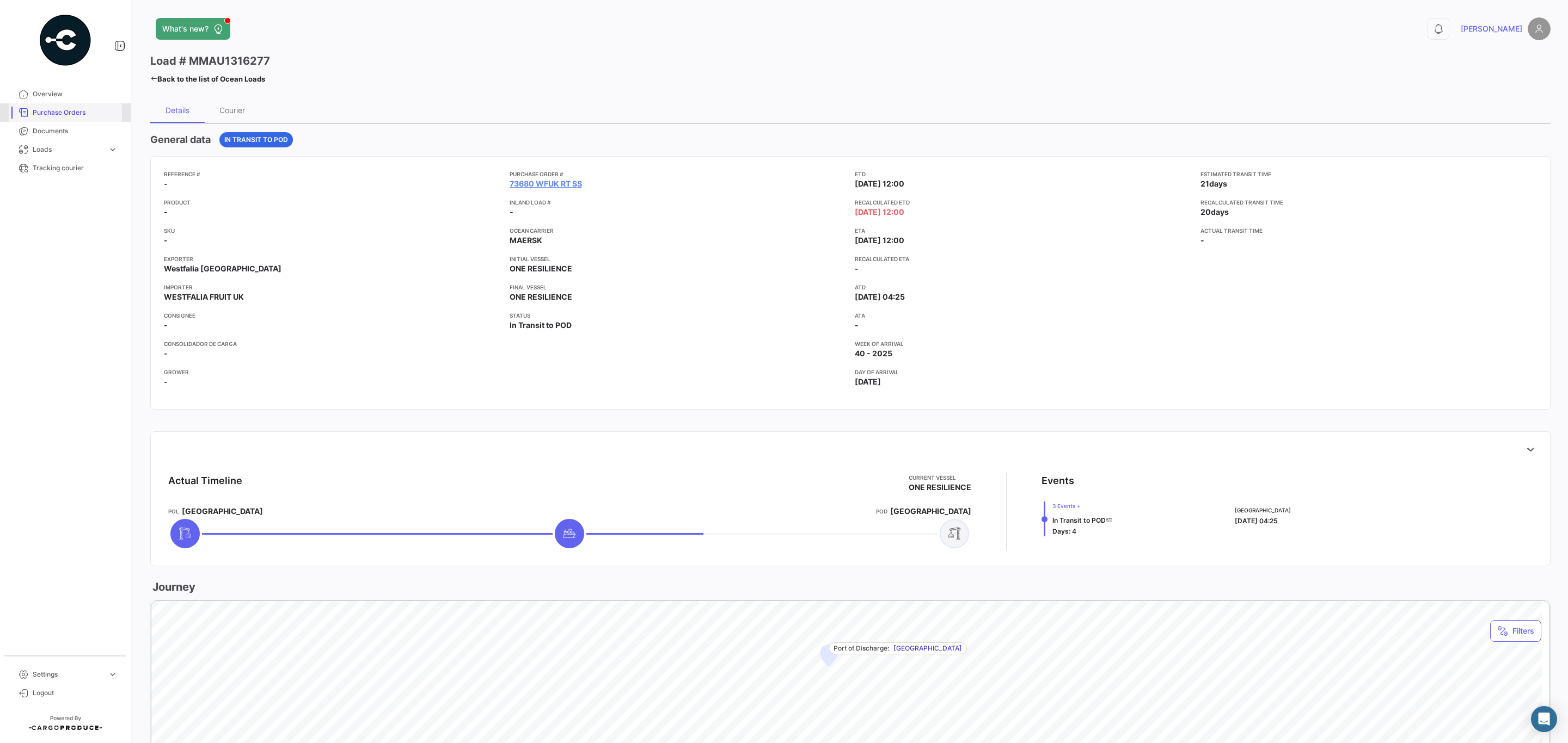
click at [49, 108] on span "Purchase Orders" at bounding box center [75, 113] width 85 height 10
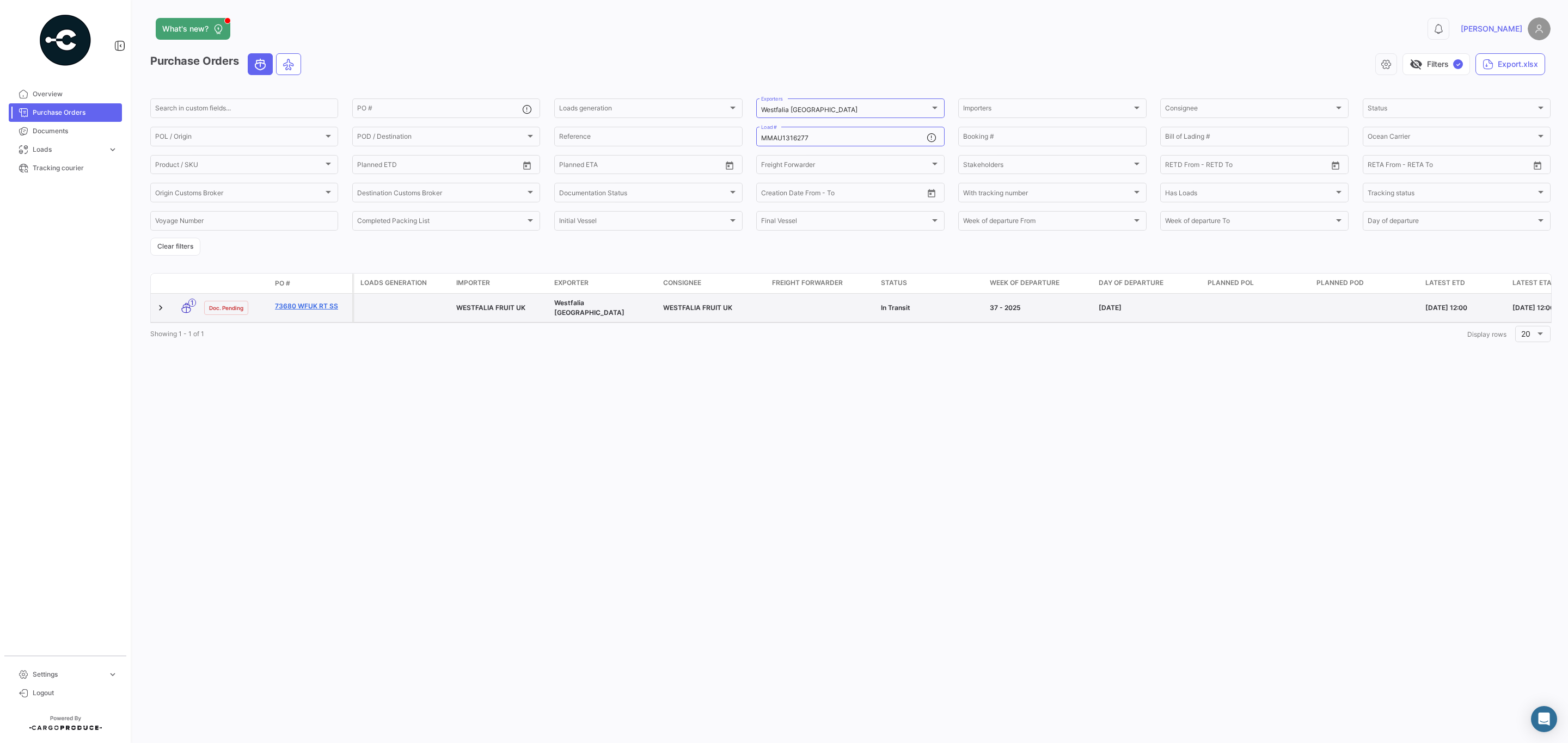
click at [304, 309] on link "73680 WFUK RT SS" at bounding box center [311, 306] width 73 height 10
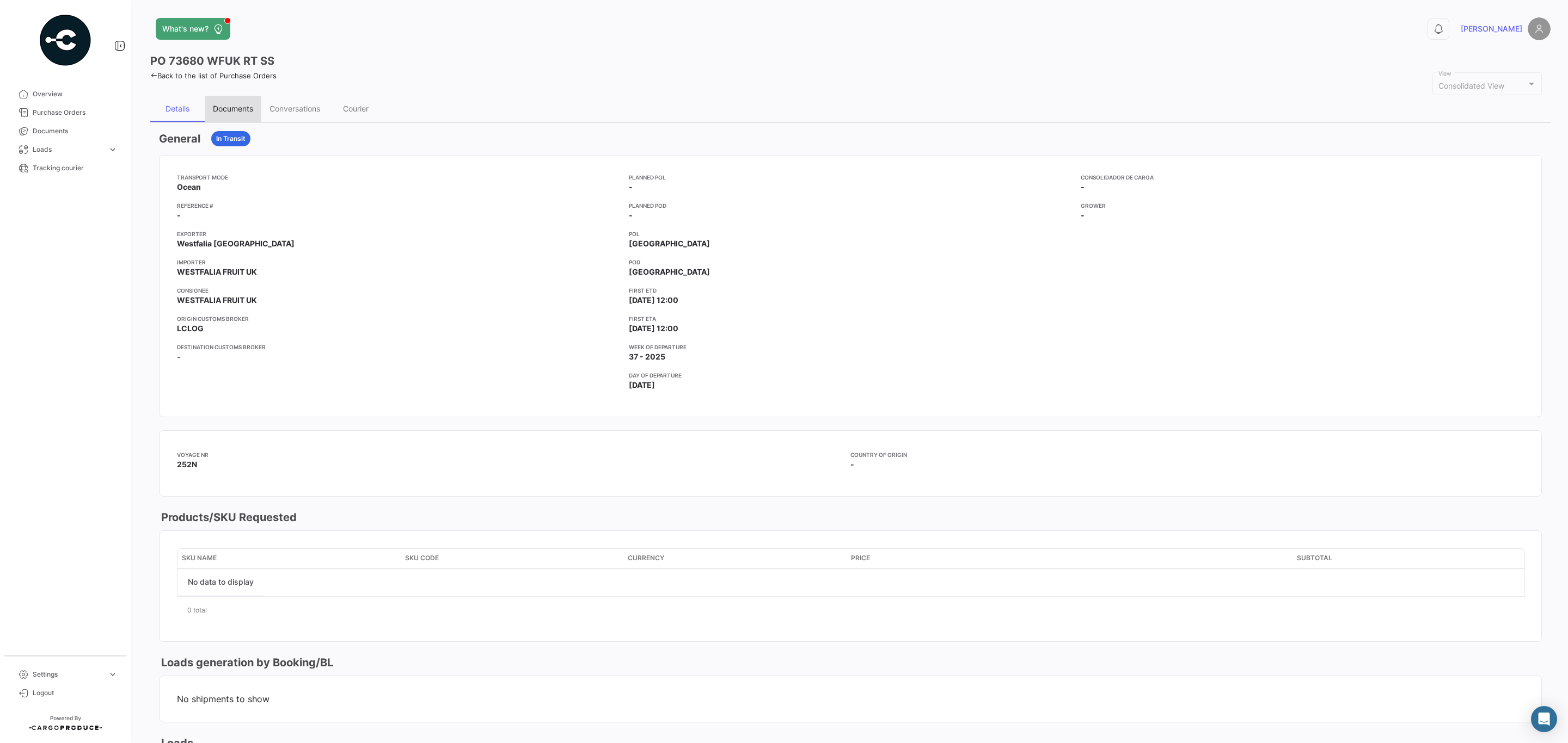
click at [244, 104] on div "Documents" at bounding box center [233, 109] width 40 height 9
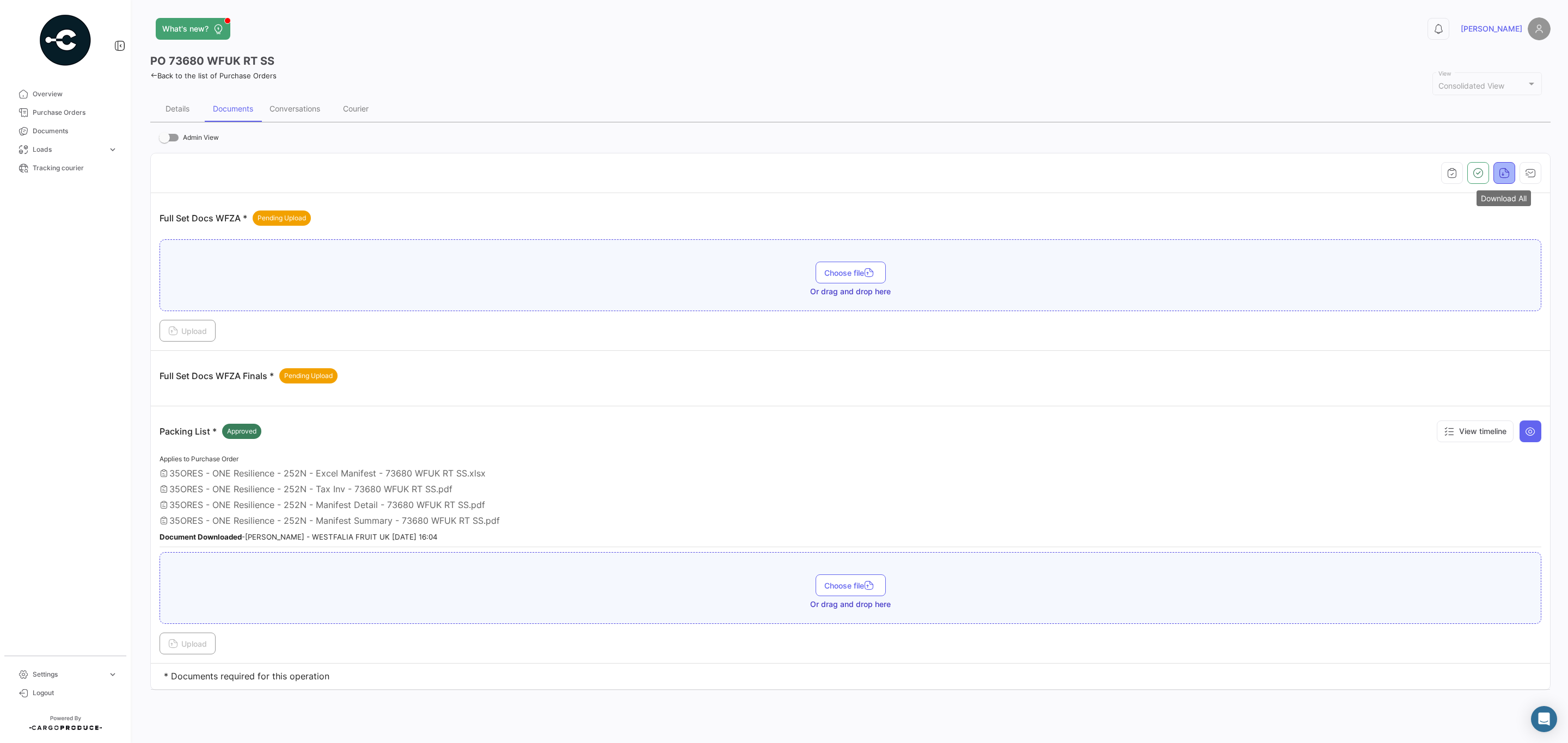
click at [1045, 171] on icon "button" at bounding box center [1504, 173] width 11 height 11
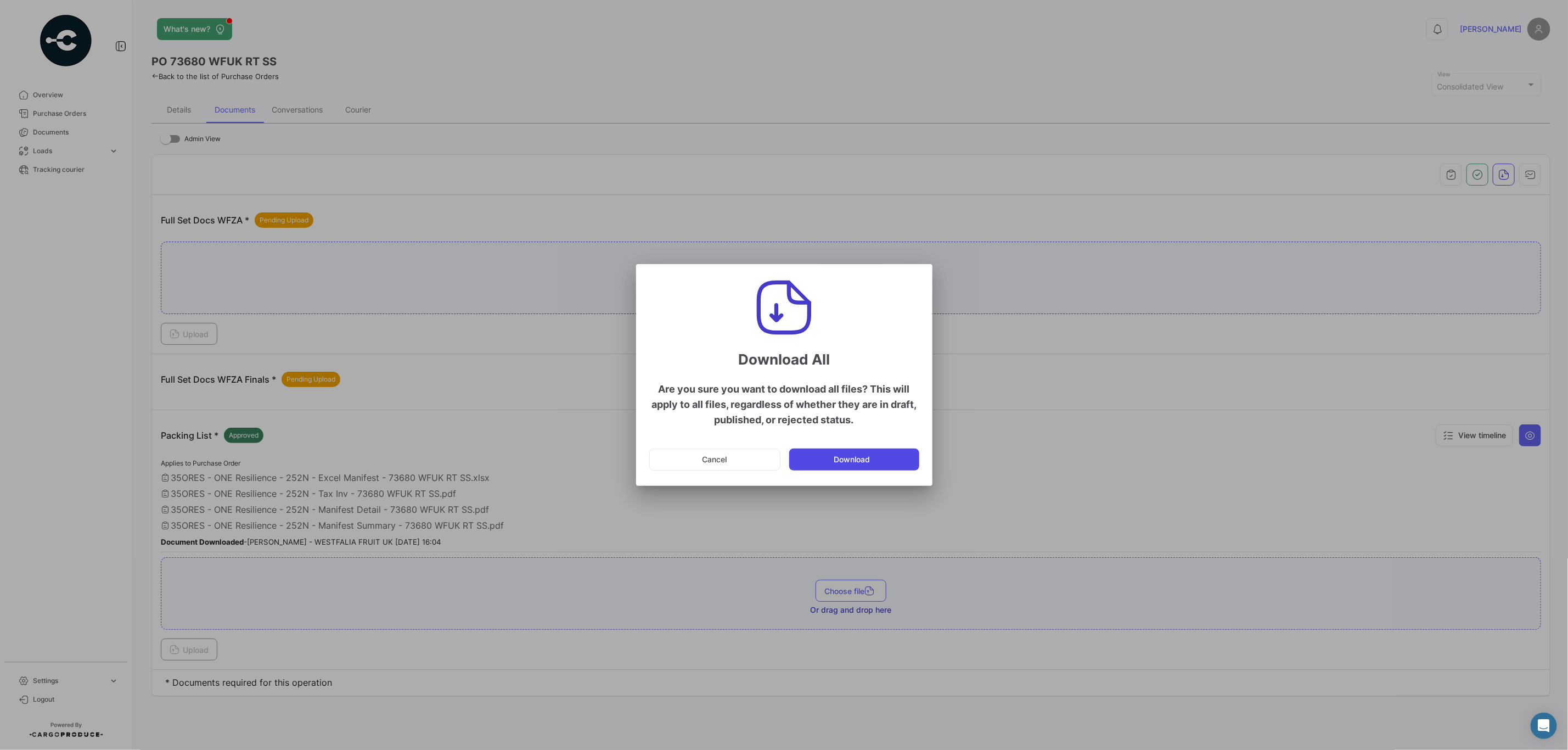
click at [858, 464] on button "Download" at bounding box center [854, 459] width 130 height 22
